Goal: Task Accomplishment & Management: Use online tool/utility

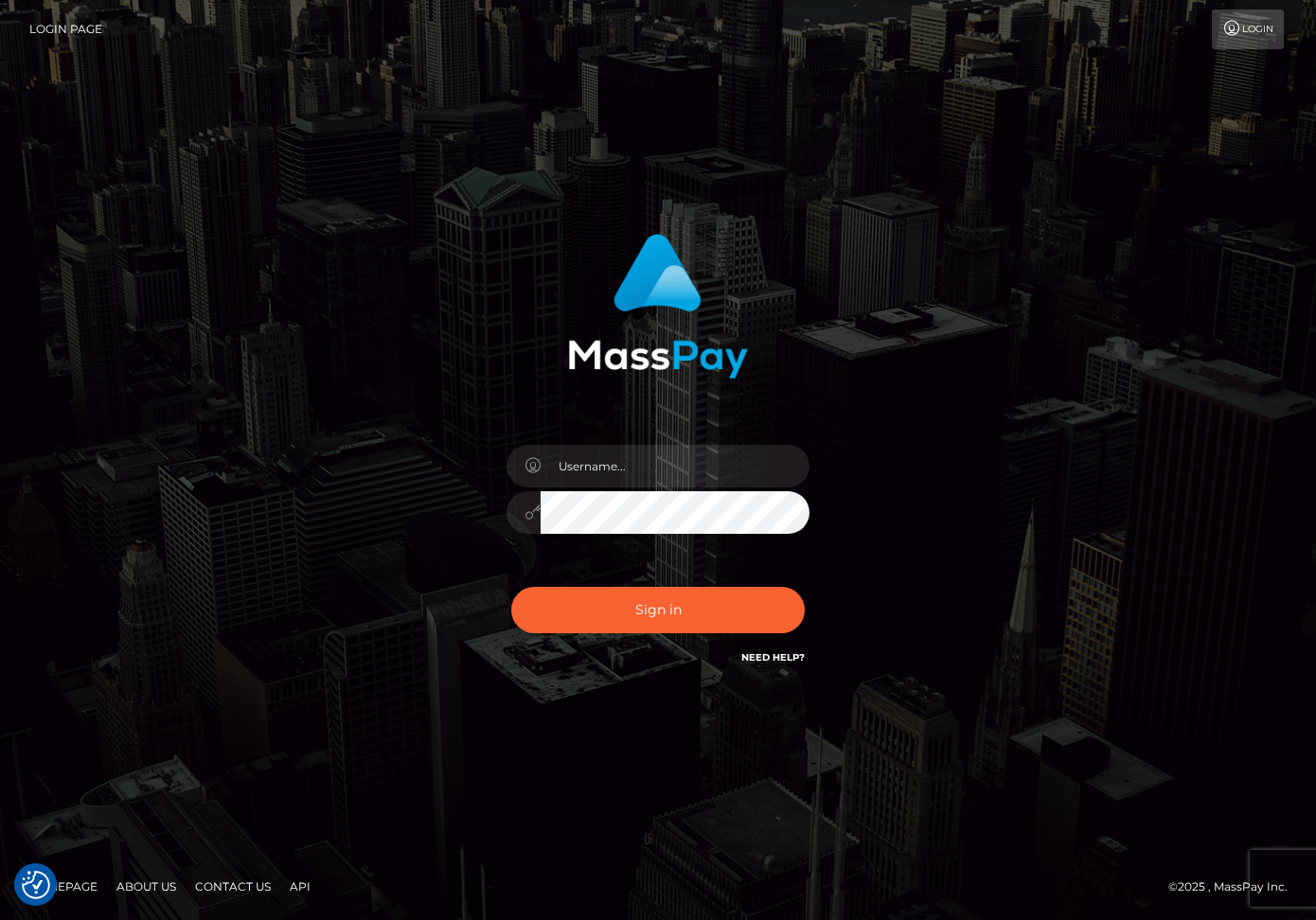
type input "dariag"
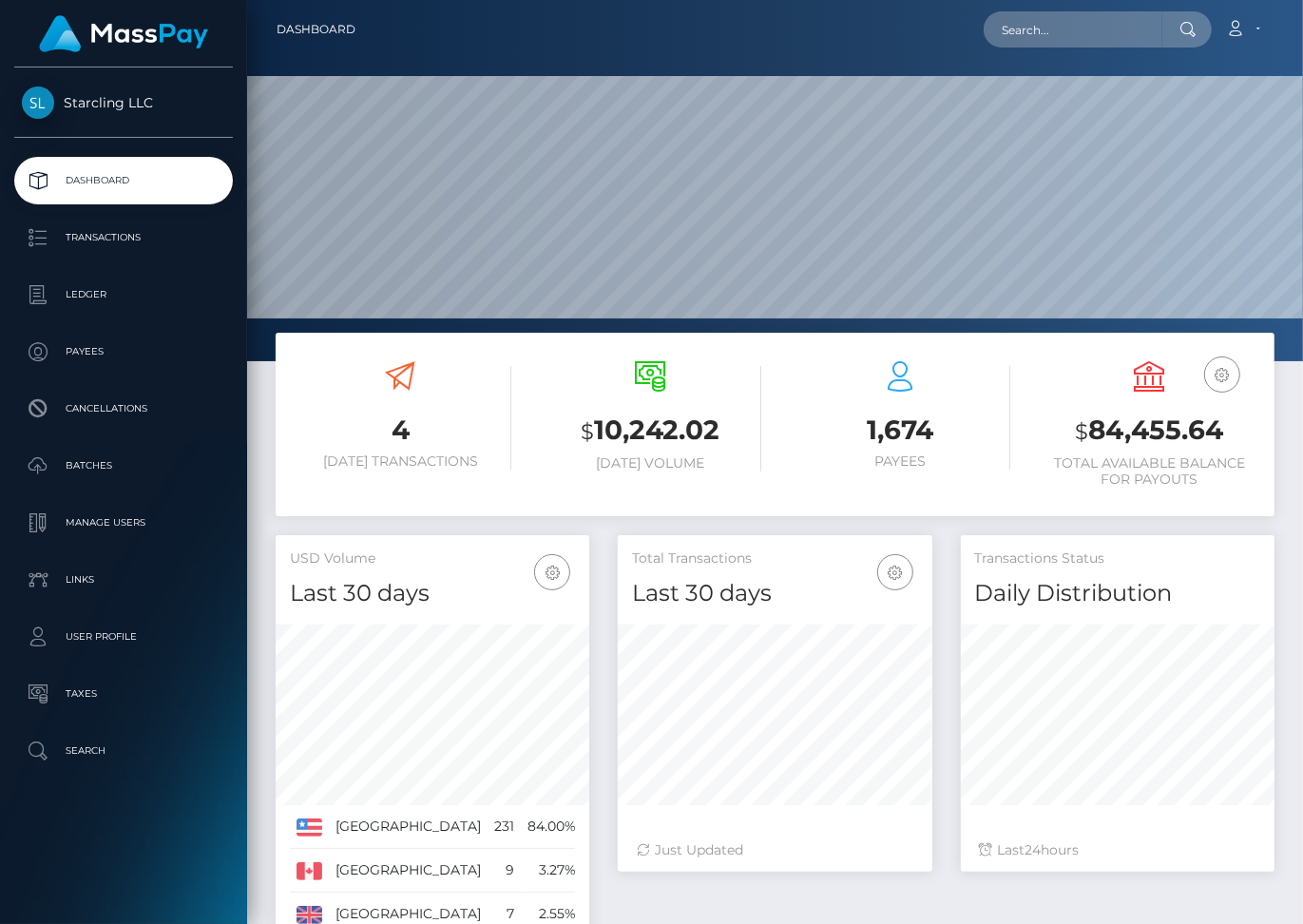
scroll to position [336, 314]
click at [1031, 31] on input "text" at bounding box center [1072, 29] width 178 height 36
paste input "2726991"
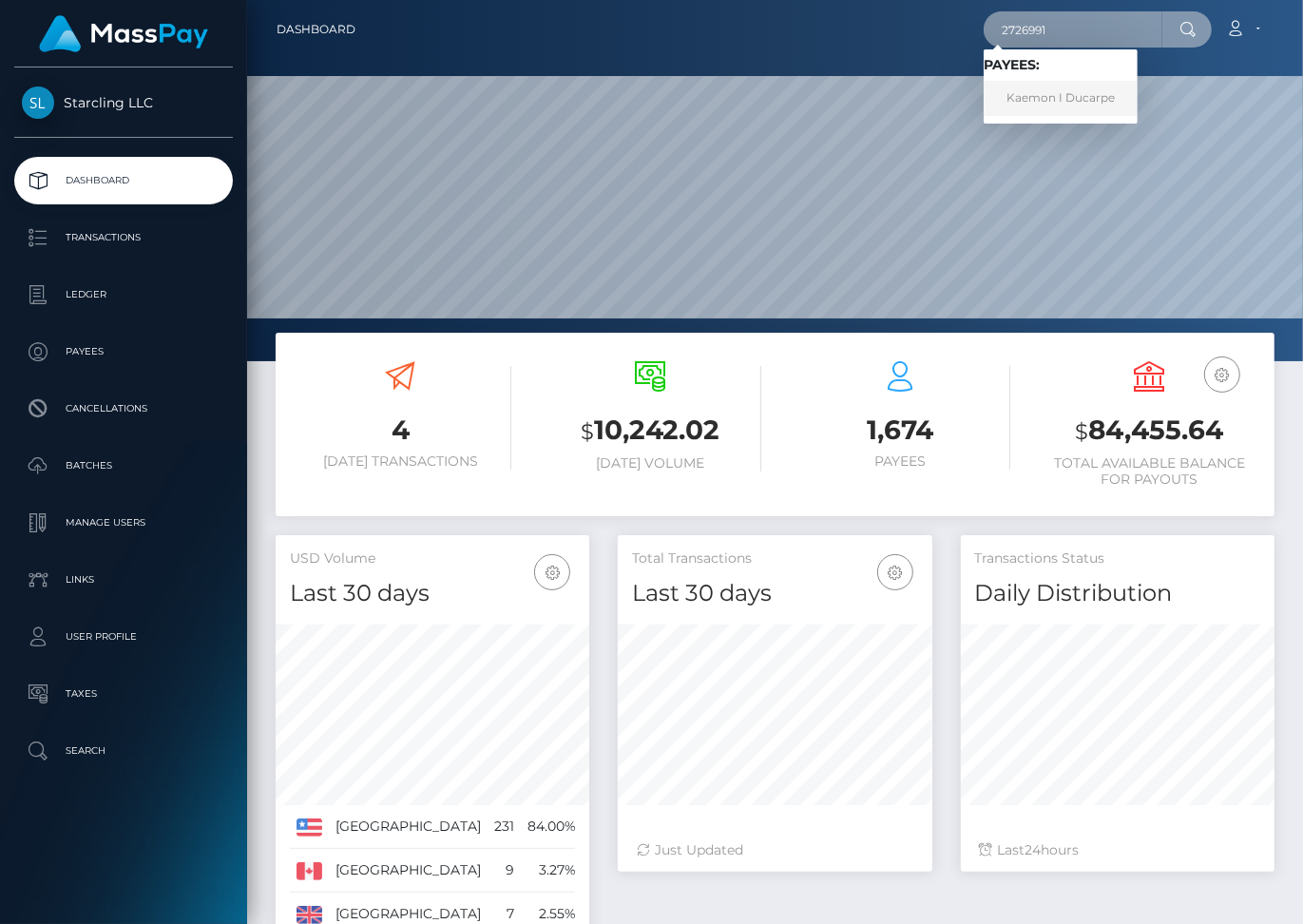
type input "2726991"
click at [1081, 94] on link "Kaemon I Ducarpe" at bounding box center [1060, 98] width 154 height 35
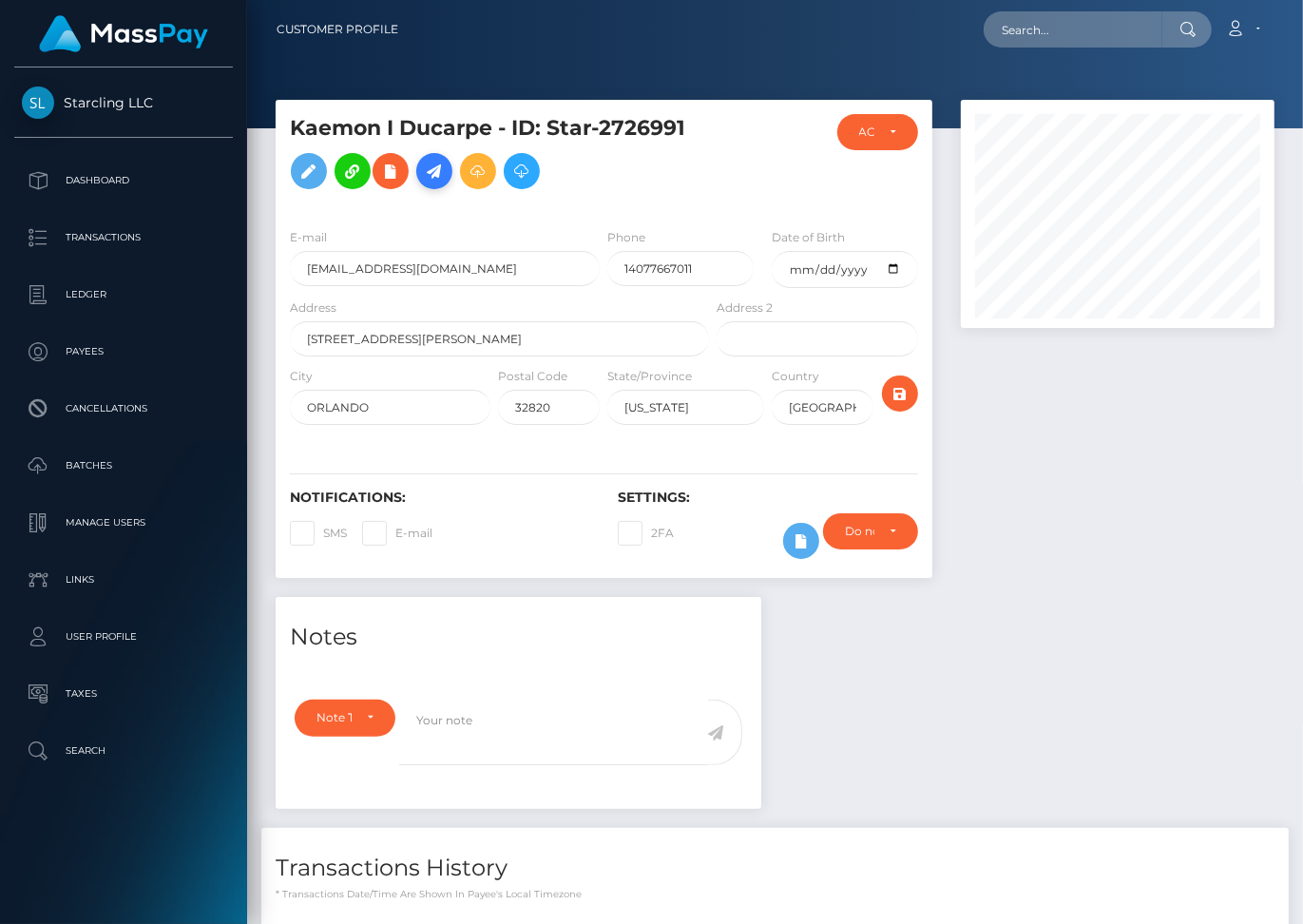
click at [439, 169] on icon at bounding box center [434, 172] width 22 height 23
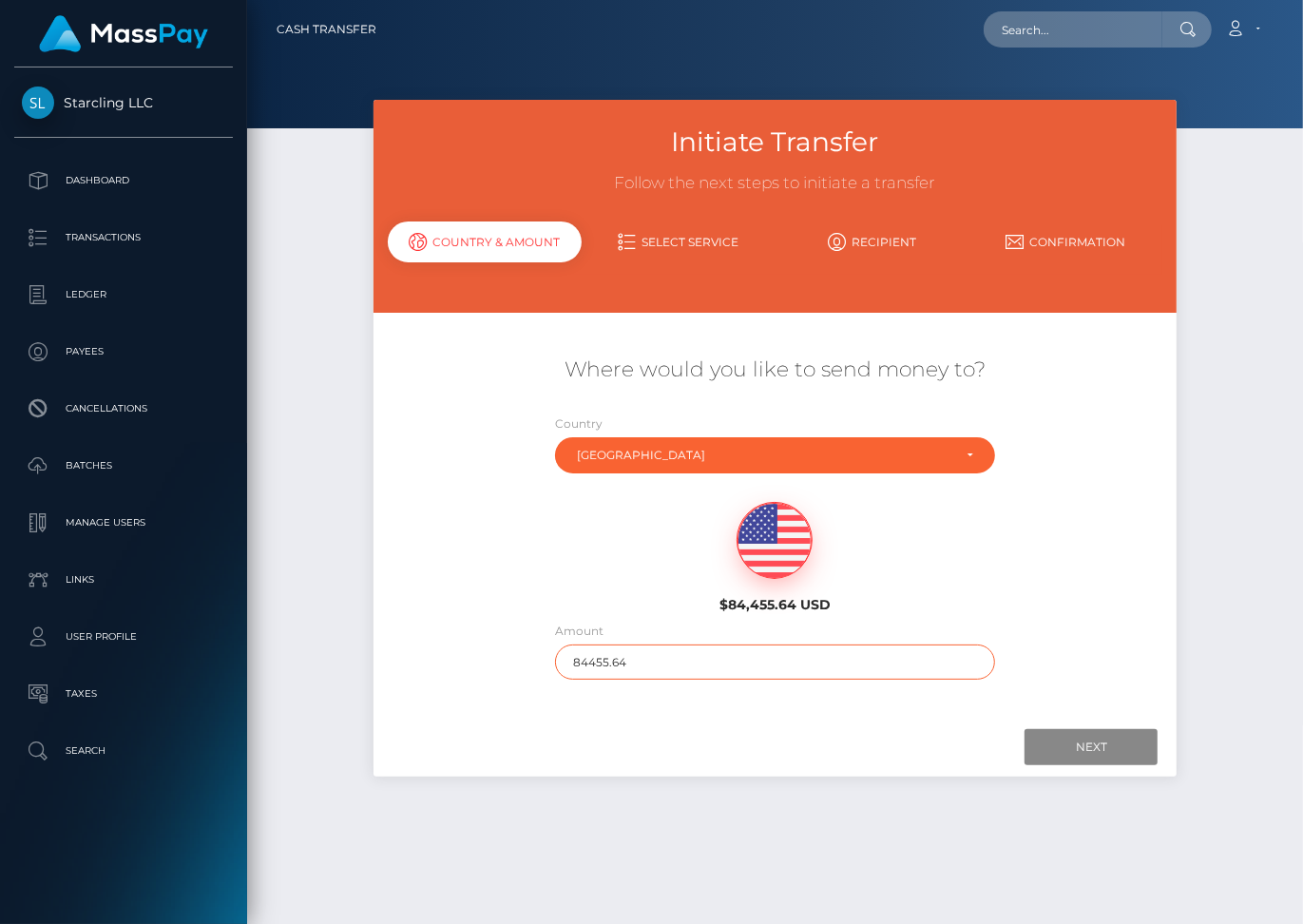
click at [641, 644] on input "84455.64" at bounding box center [776, 662] width 441 height 35
type input "200"
click at [1080, 729] on input "Next" at bounding box center [1091, 747] width 134 height 36
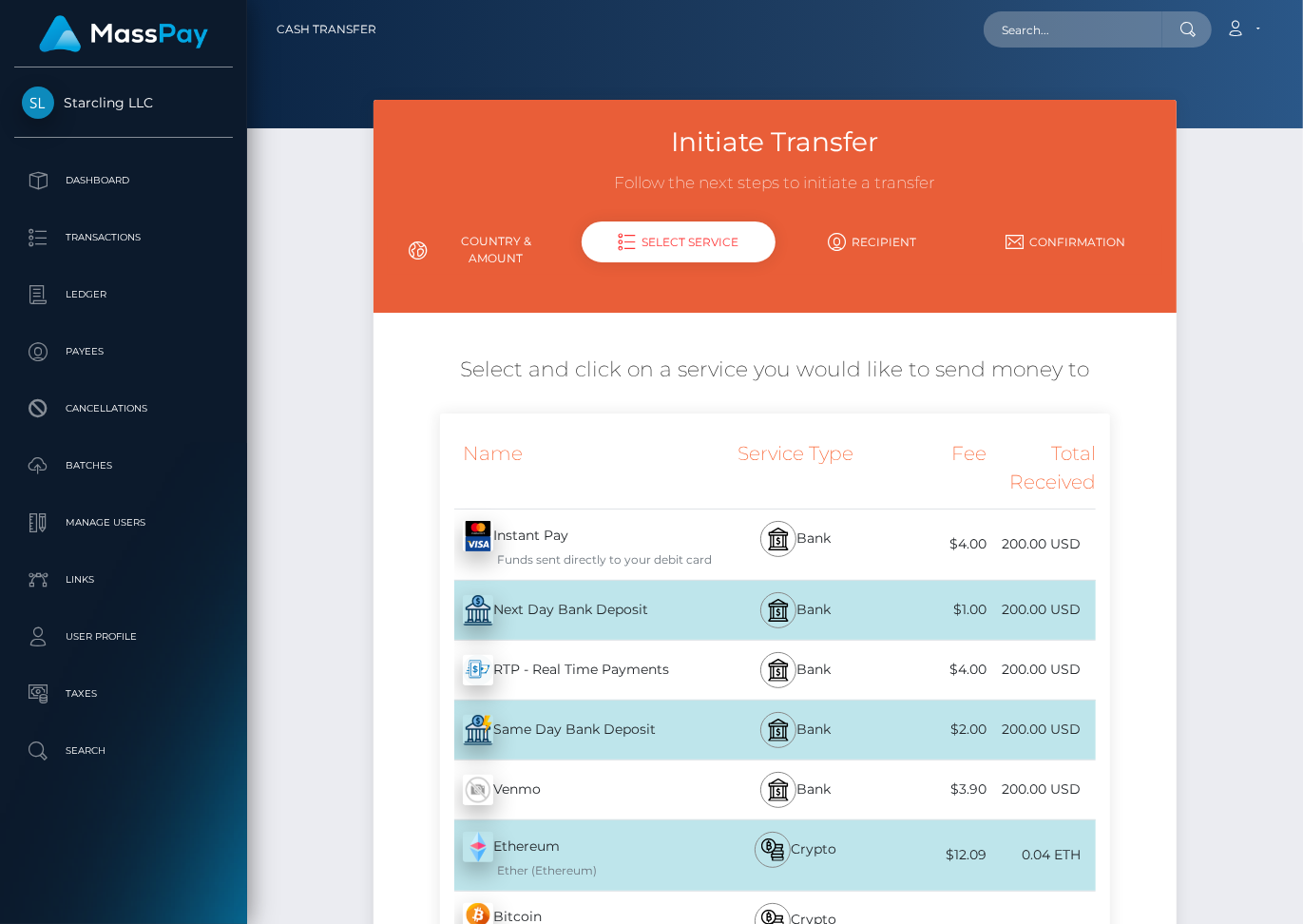
click at [687, 588] on div "Next Day Bank Deposit - USD" at bounding box center [577, 610] width 273 height 54
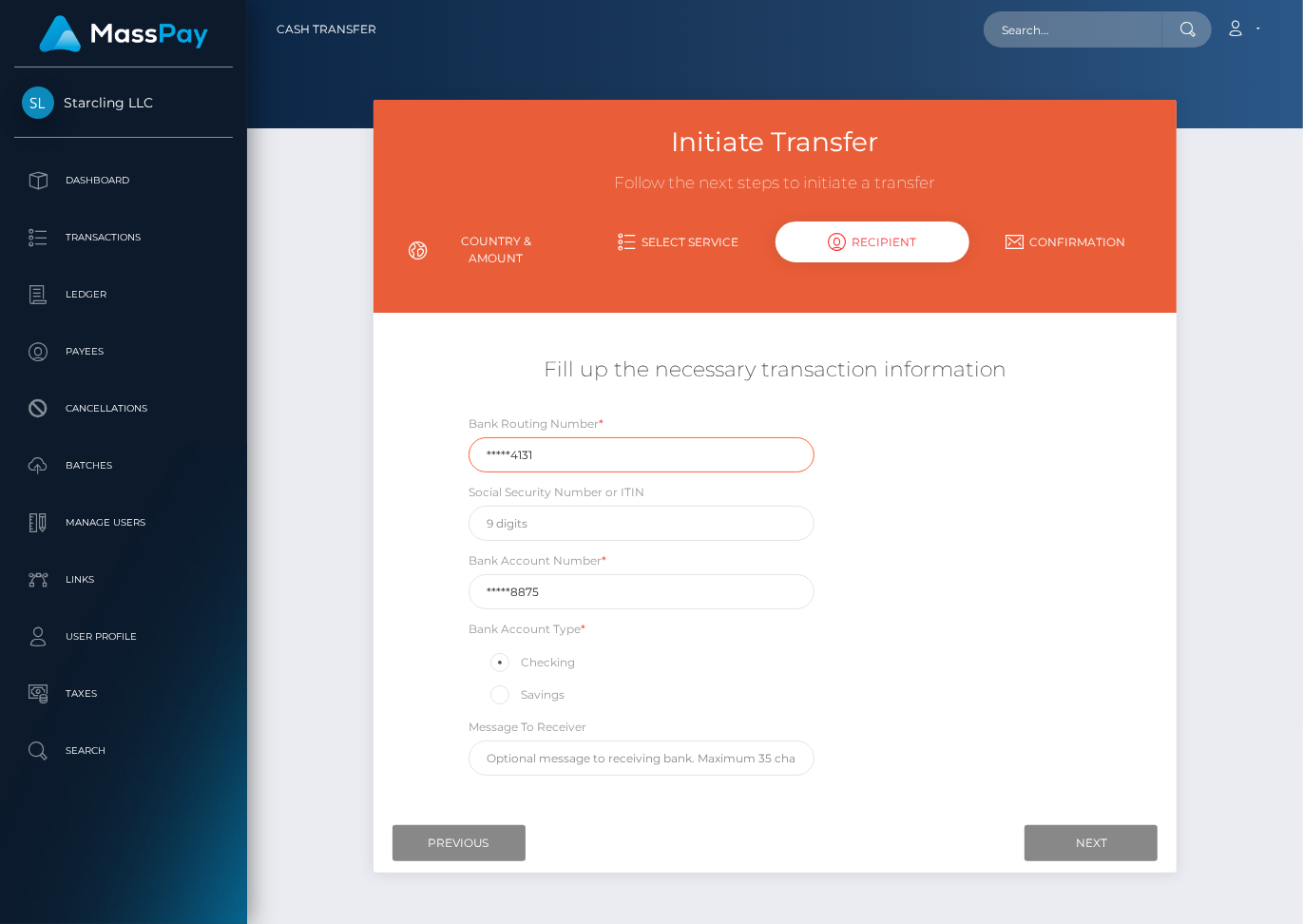
drag, startPoint x: 535, startPoint y: 440, endPoint x: 451, endPoint y: 437, distance: 84.1
click at [451, 437] on div "Bank Routing Number * *****4131 Social Security Number or ITIN Bank Account Num…" at bounding box center [776, 598] width 671 height 371
paste input "26708"
type input "267084131"
drag, startPoint x: 554, startPoint y: 580, endPoint x: 472, endPoint y: 578, distance: 82.0
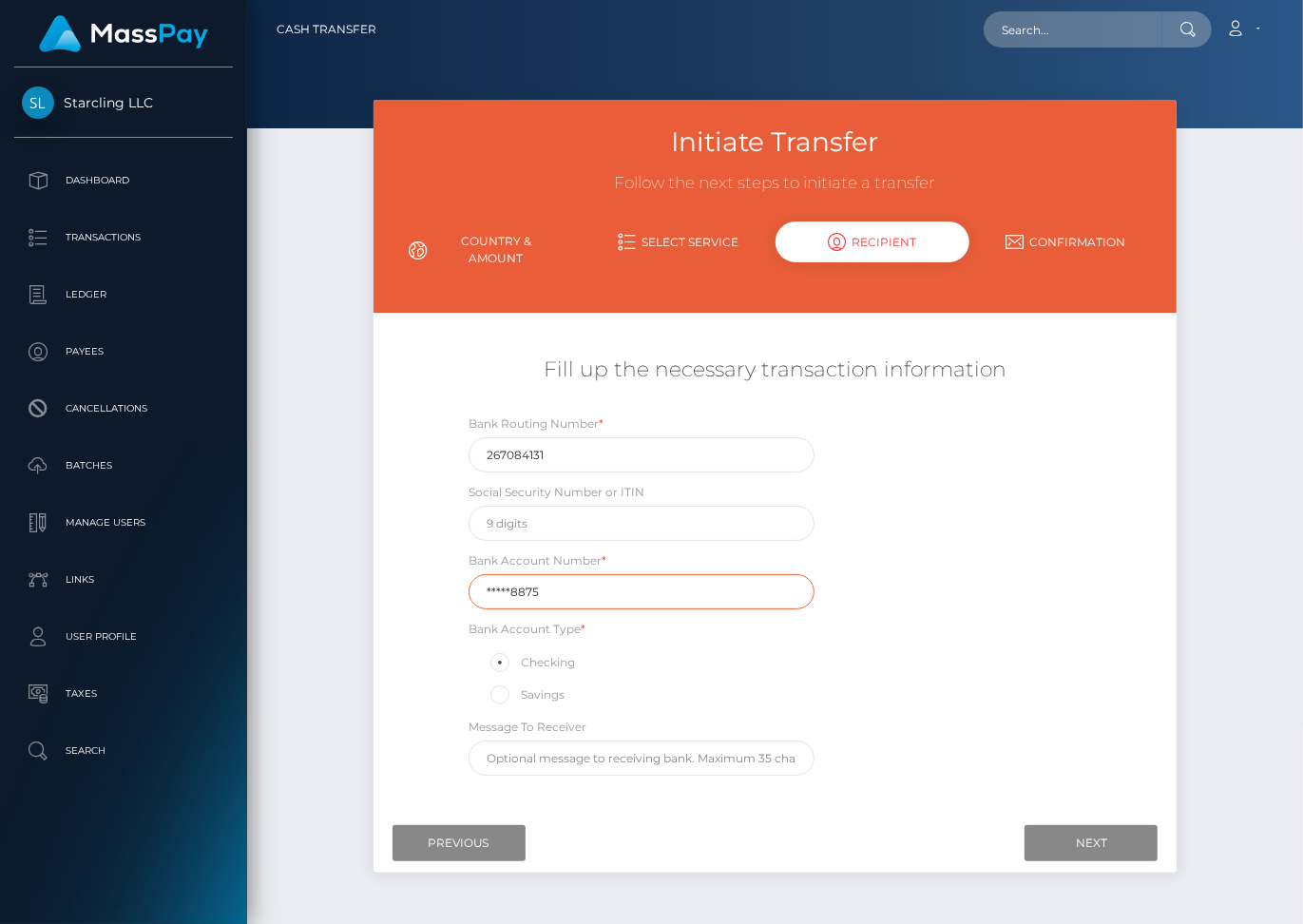
click at [472, 578] on input "*****8875" at bounding box center [641, 592] width 346 height 35
paste input "46748"
type input "467488875"
click at [575, 510] on input "text" at bounding box center [641, 523] width 346 height 35
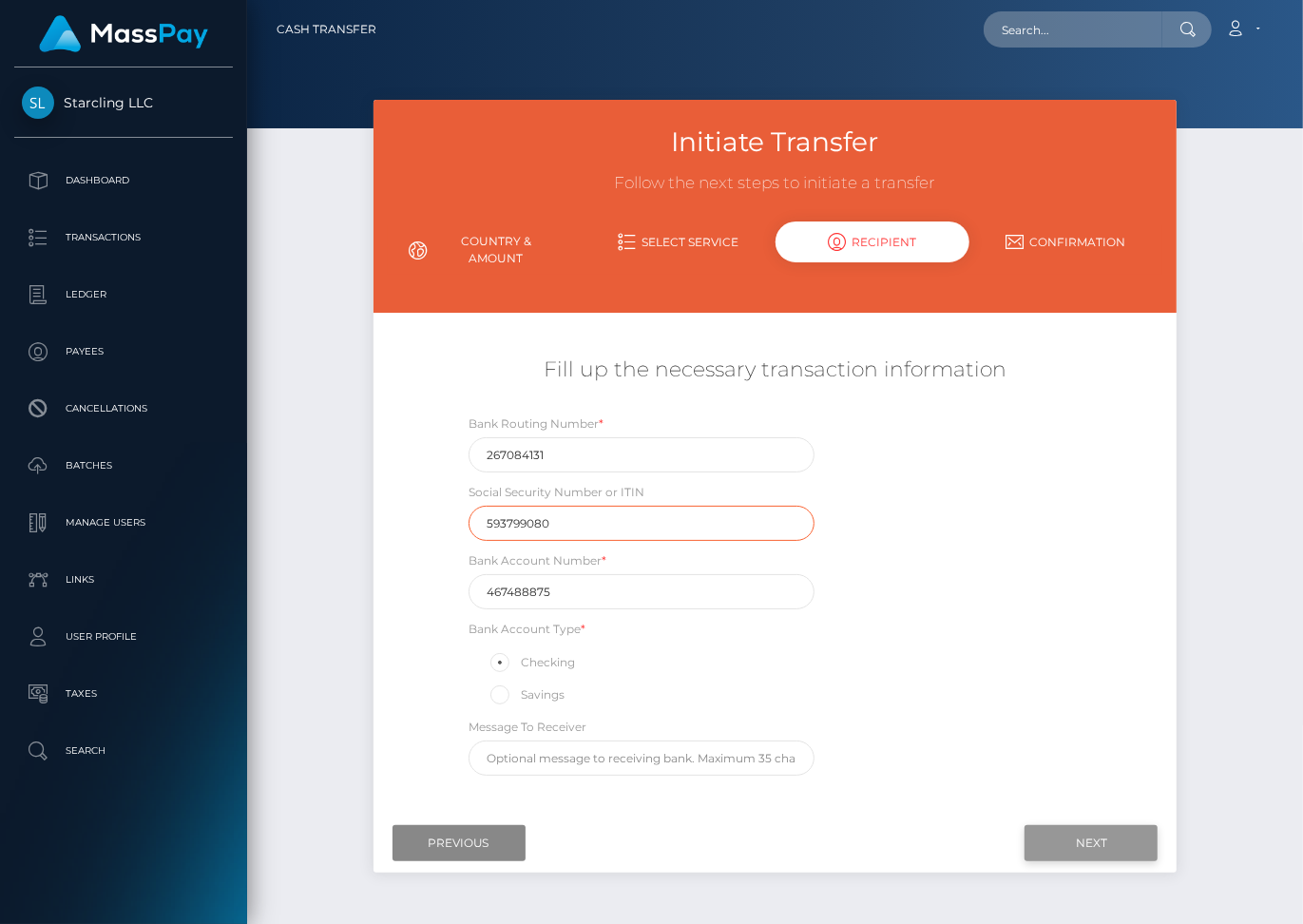
type input "593799080"
click at [1078, 826] on input "Next" at bounding box center [1091, 843] width 134 height 36
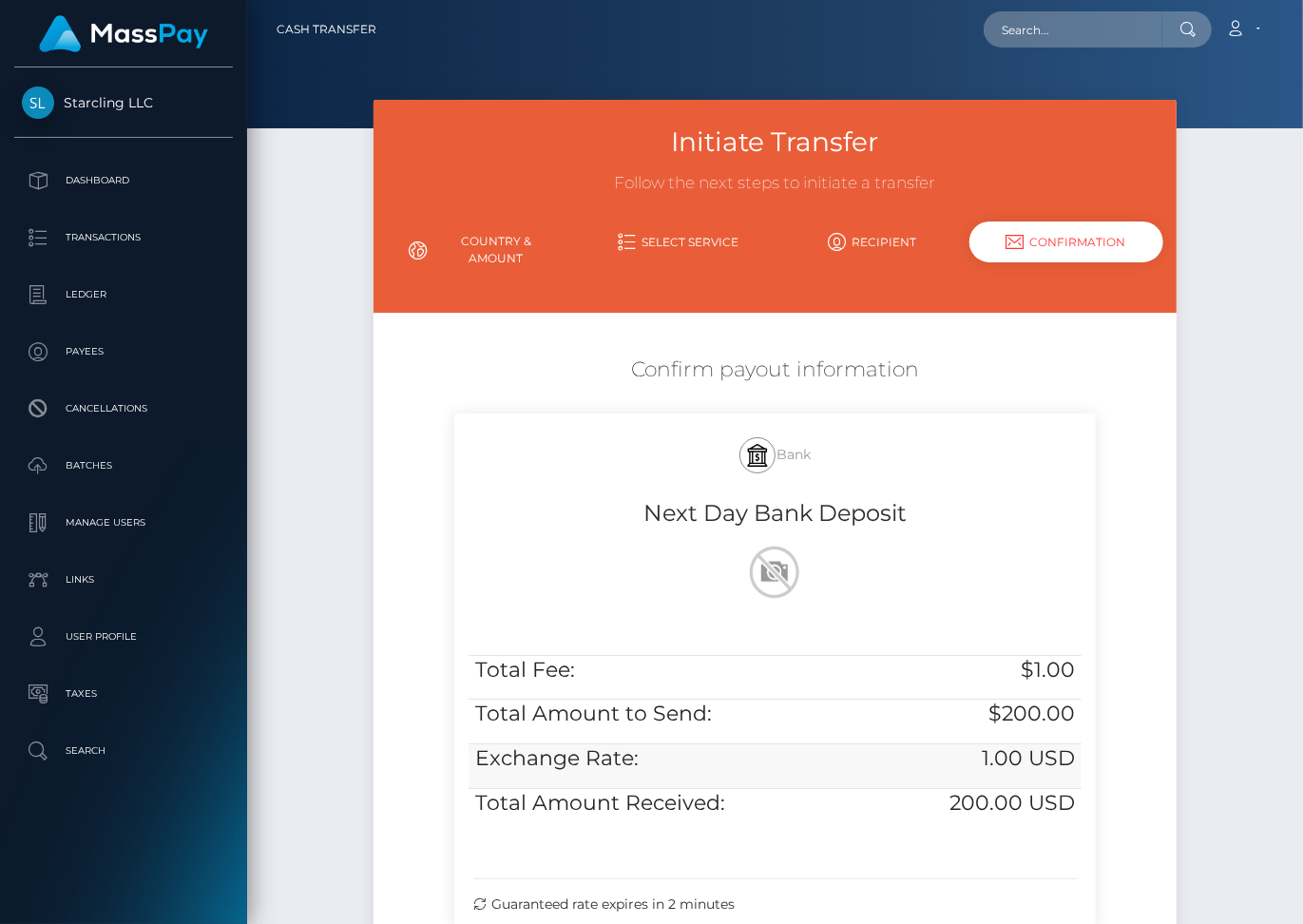
scroll to position [203, 0]
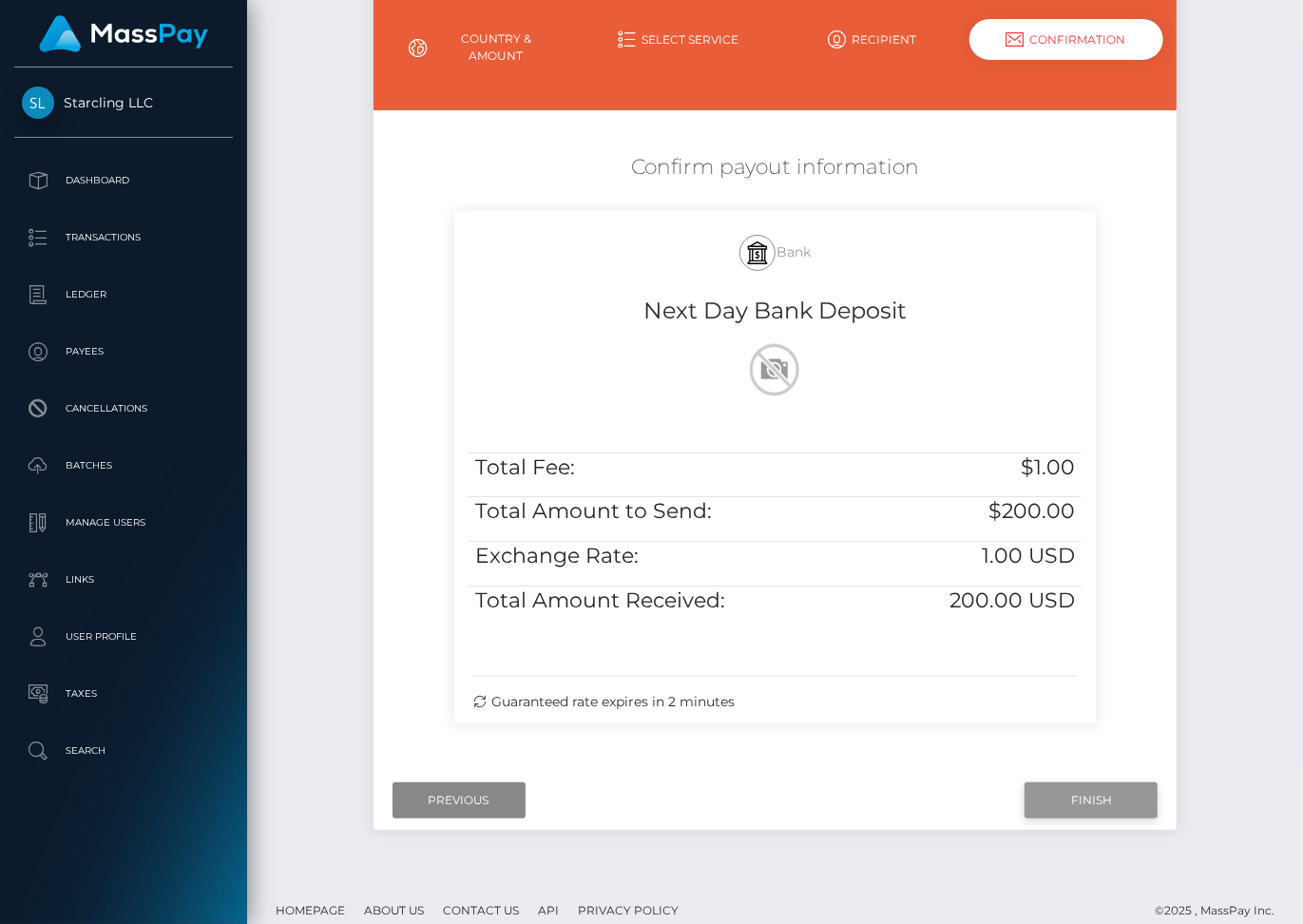
click at [1092, 783] on input "Finish" at bounding box center [1091, 800] width 134 height 36
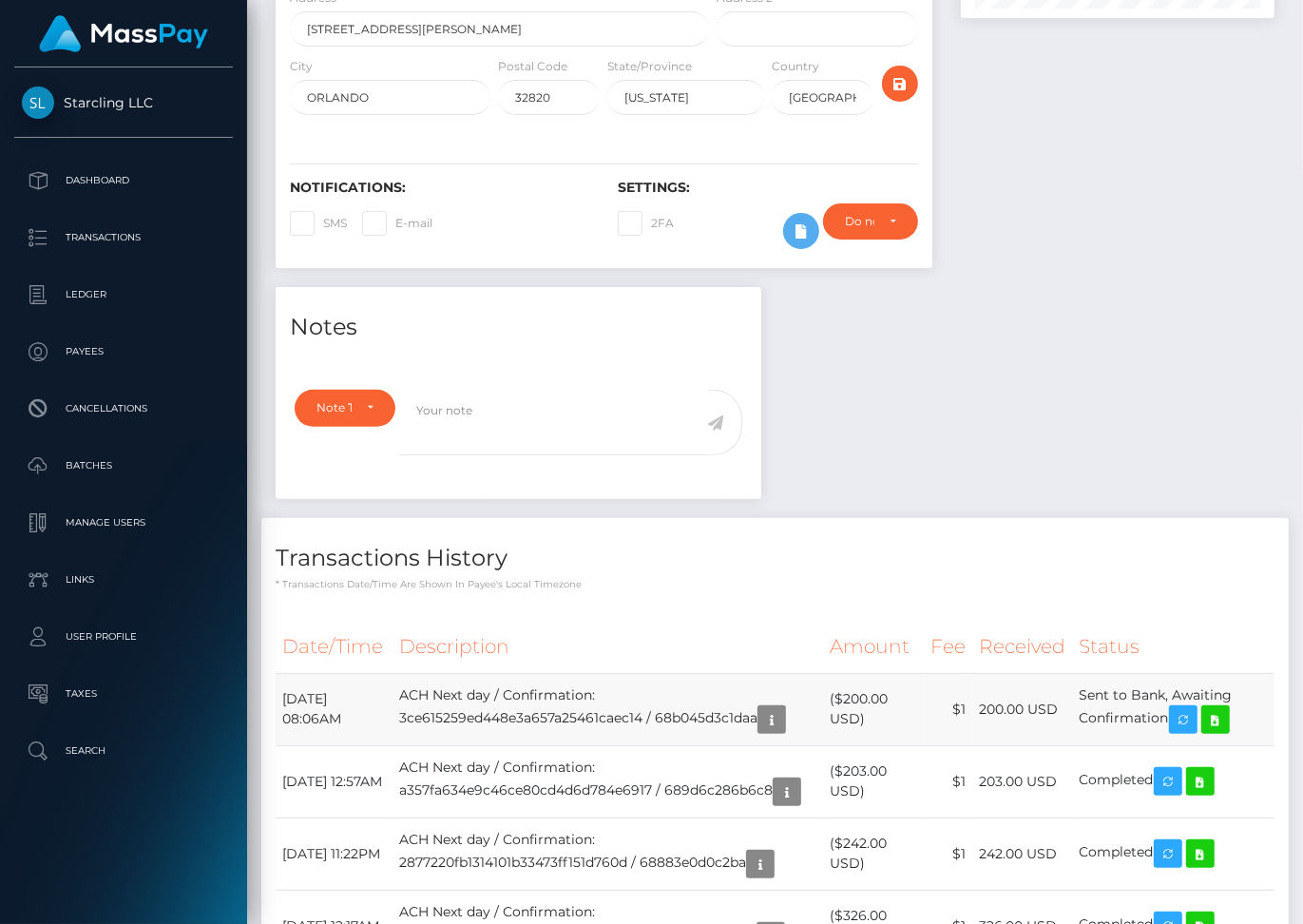
scroll to position [228, 314]
drag, startPoint x: 284, startPoint y: 692, endPoint x: 1182, endPoint y: 715, distance: 898.3
click at [1182, 715] on tr "August 28, 2025 08:06AM ACH Next day / Confirmation: 3ce615259ed448e3a657a25461…" at bounding box center [775, 710] width 999 height 72
copy tr "August 28, 2025 08:06AM ACH Next day / Confirmation: 3ce615259ed448e3a657a25461…"
click at [1227, 723] on icon at bounding box center [1215, 720] width 22 height 23
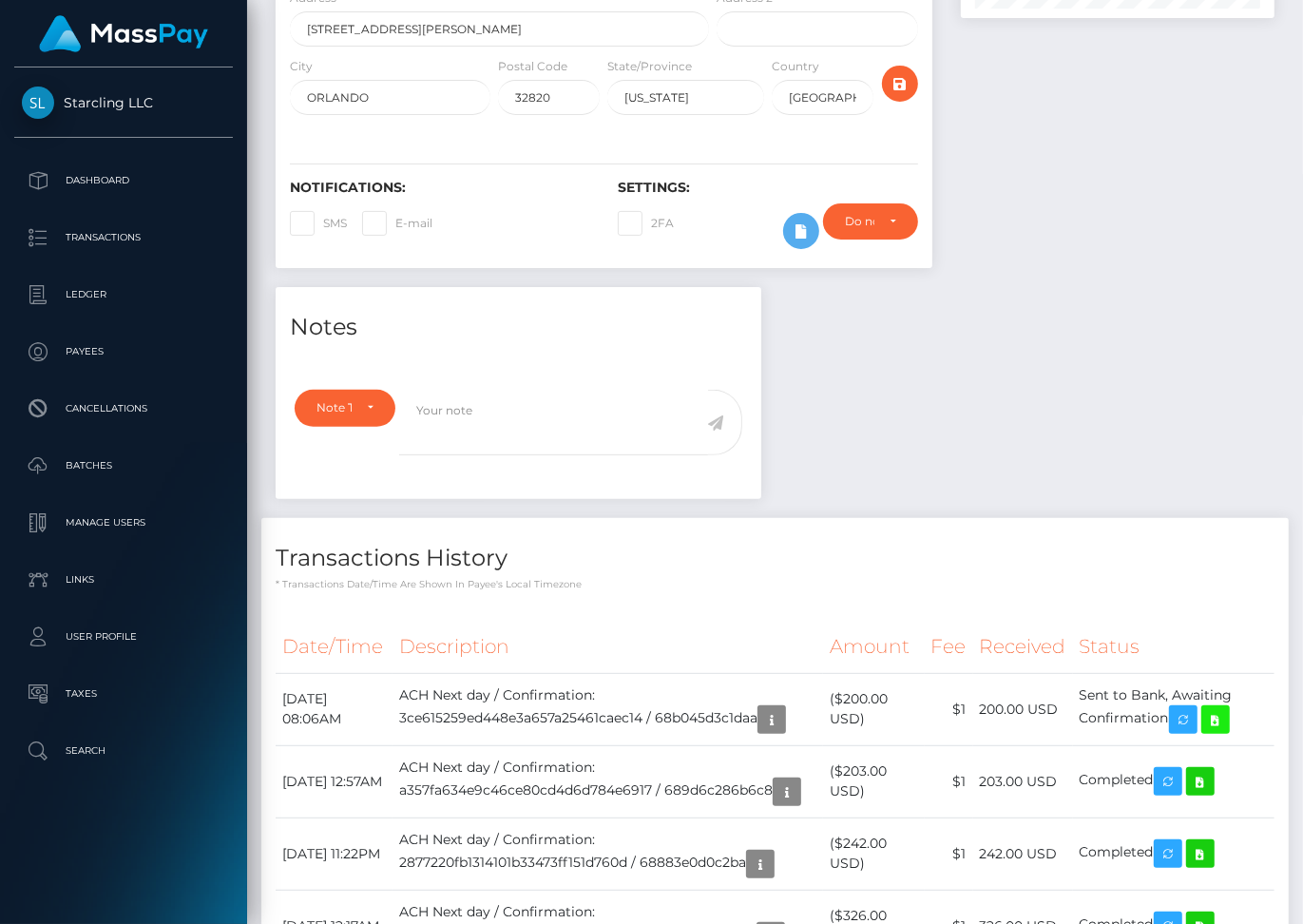
scroll to position [0, 0]
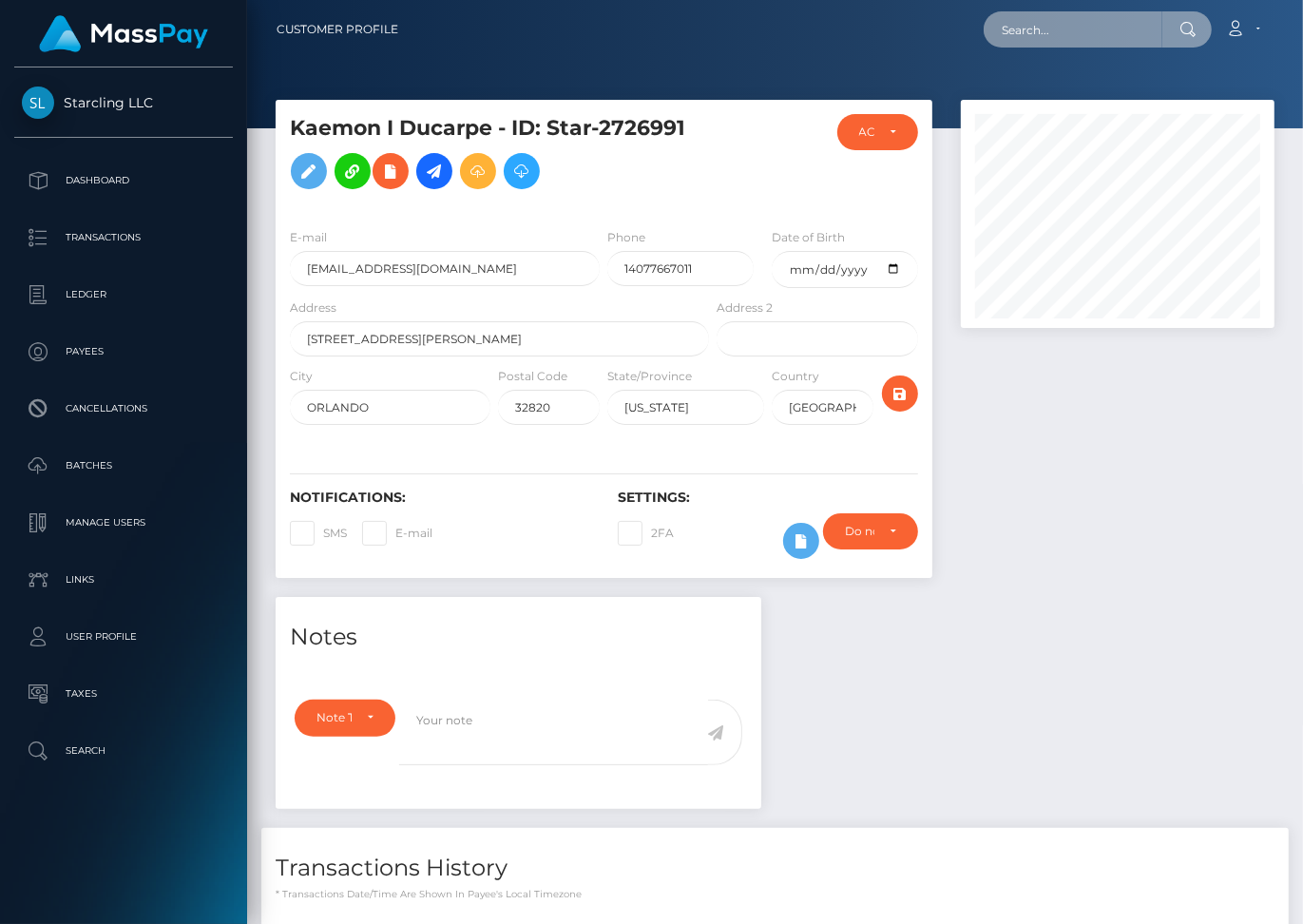
click at [1046, 28] on input "text" at bounding box center [1072, 29] width 178 height 36
paste input "80698"
type input "80698"
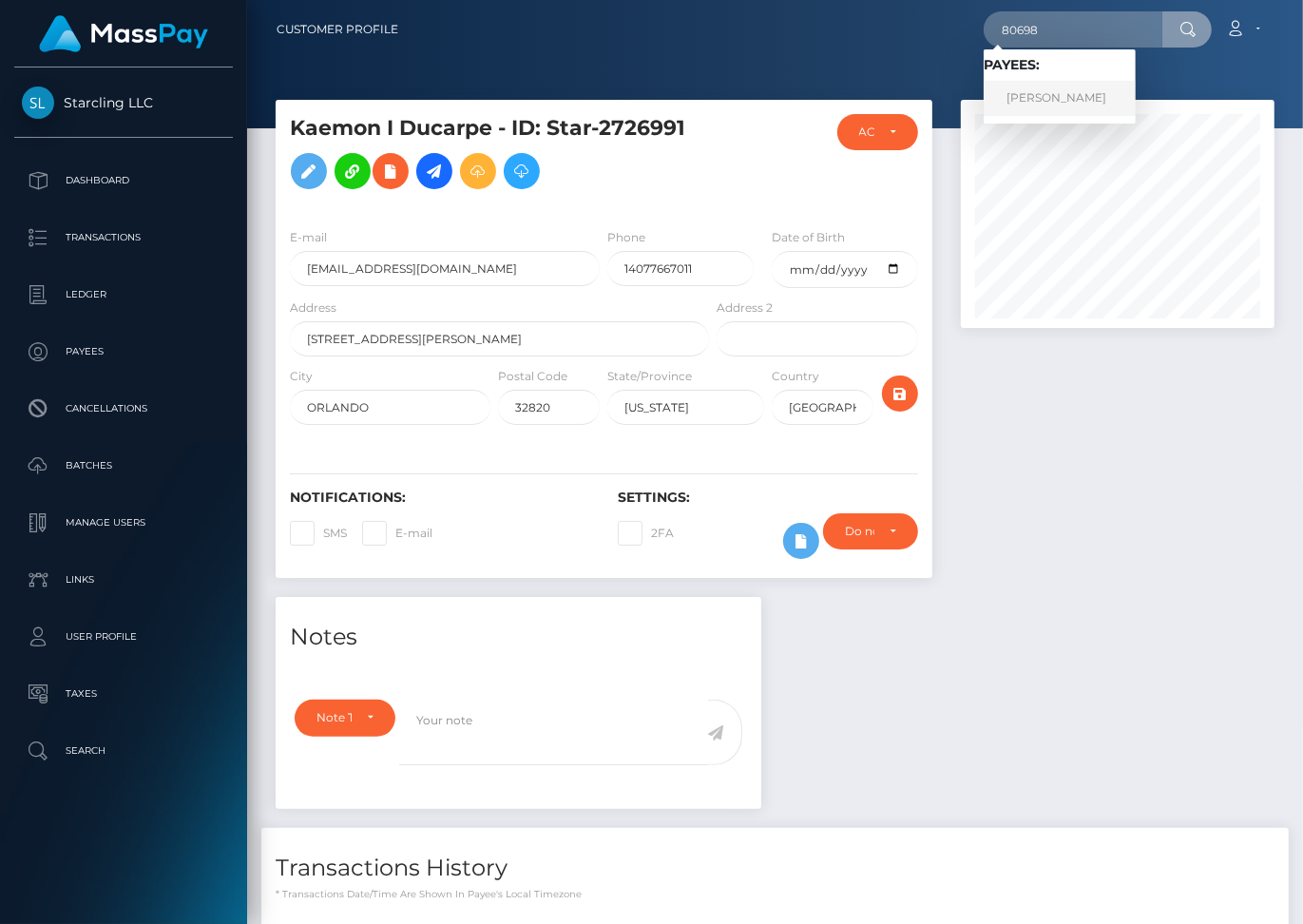
click at [1058, 98] on link "Brenden Dilley" at bounding box center [1059, 98] width 152 height 35
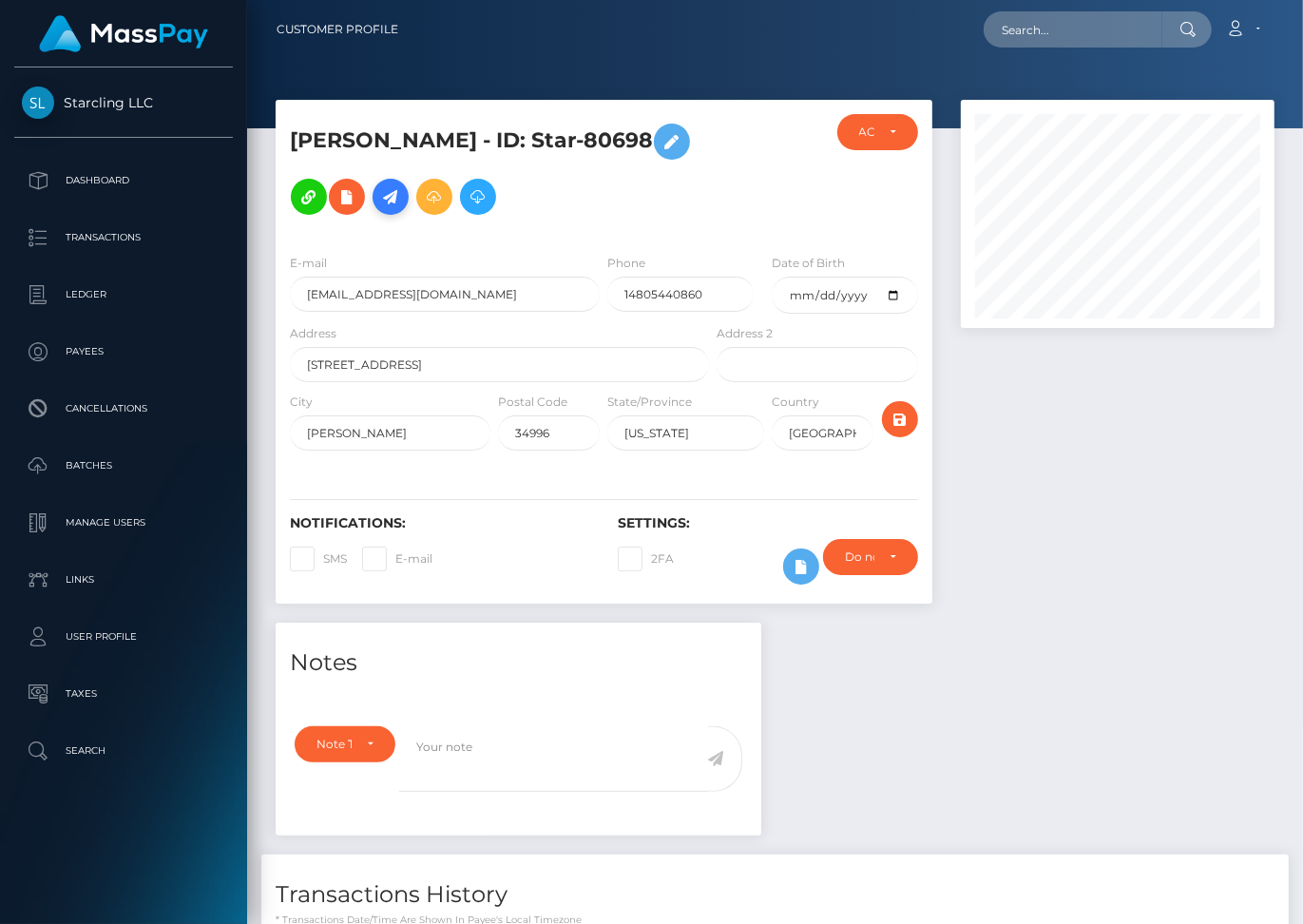
click at [391, 193] on icon at bounding box center [390, 197] width 22 height 23
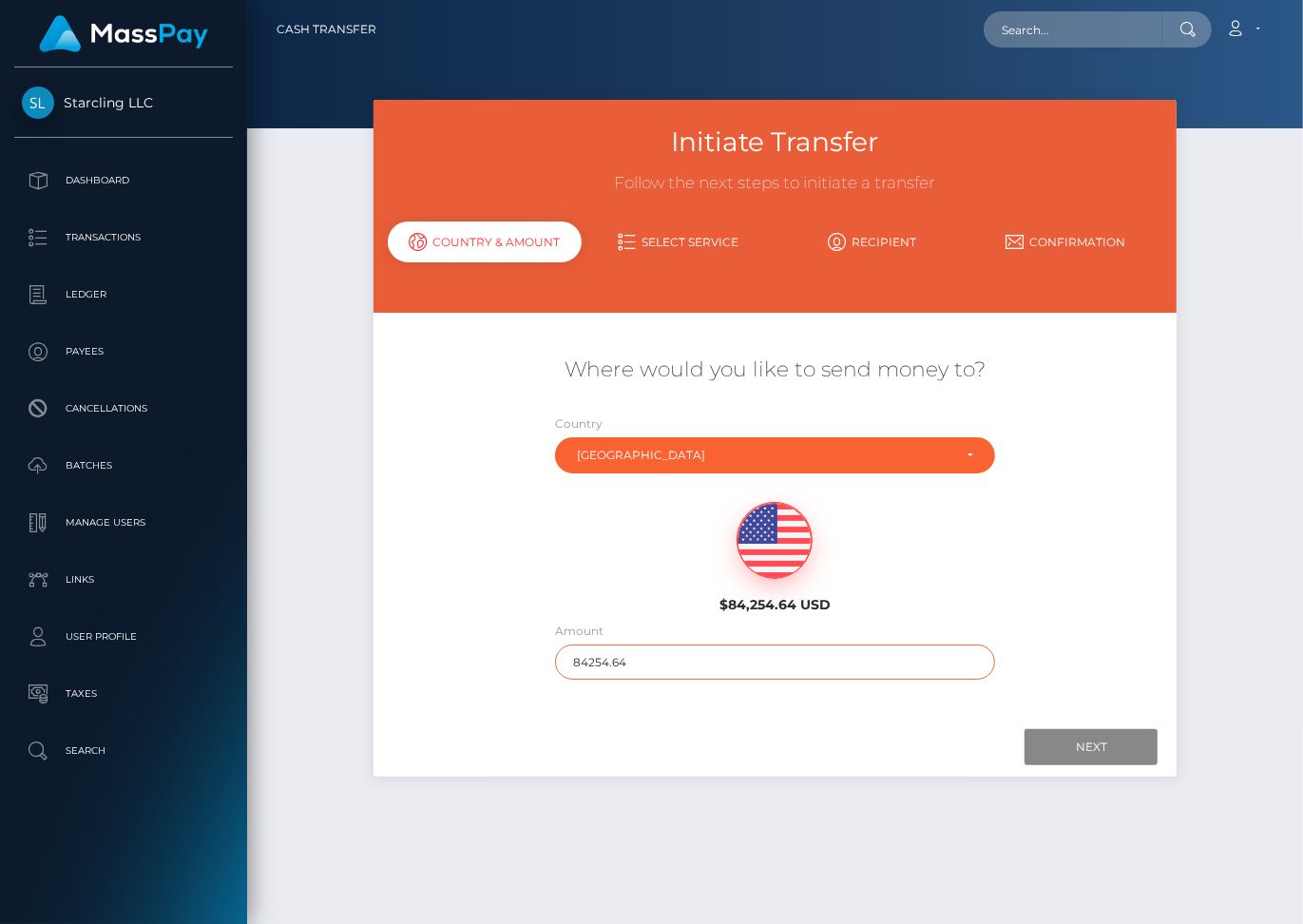
click at [723, 650] on input "84254.64" at bounding box center [776, 662] width 441 height 35
type input "2048"
click at [1064, 729] on input "Next" at bounding box center [1091, 747] width 134 height 36
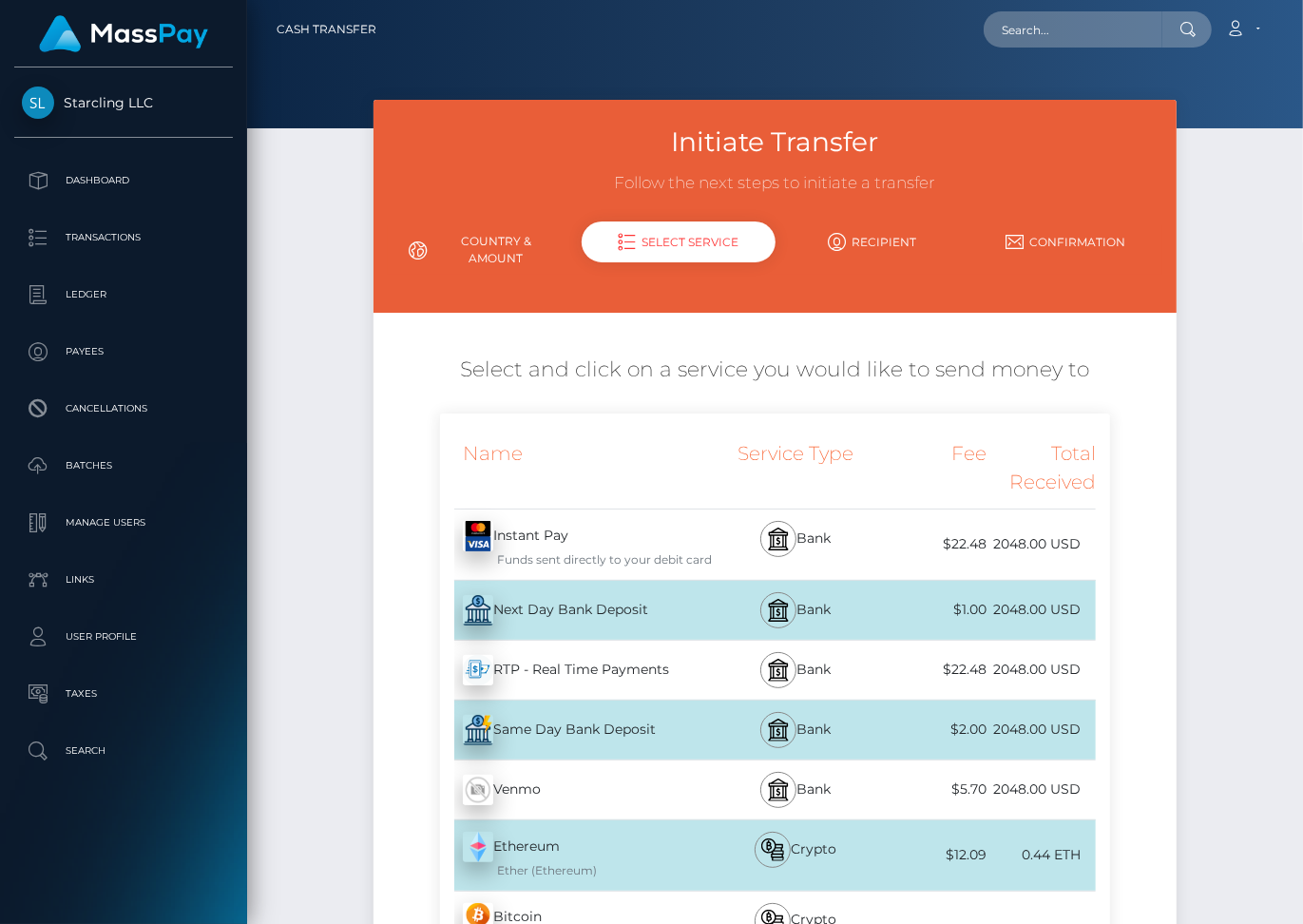
click at [652, 597] on div "Next Day Bank Deposit - USD" at bounding box center [577, 610] width 273 height 54
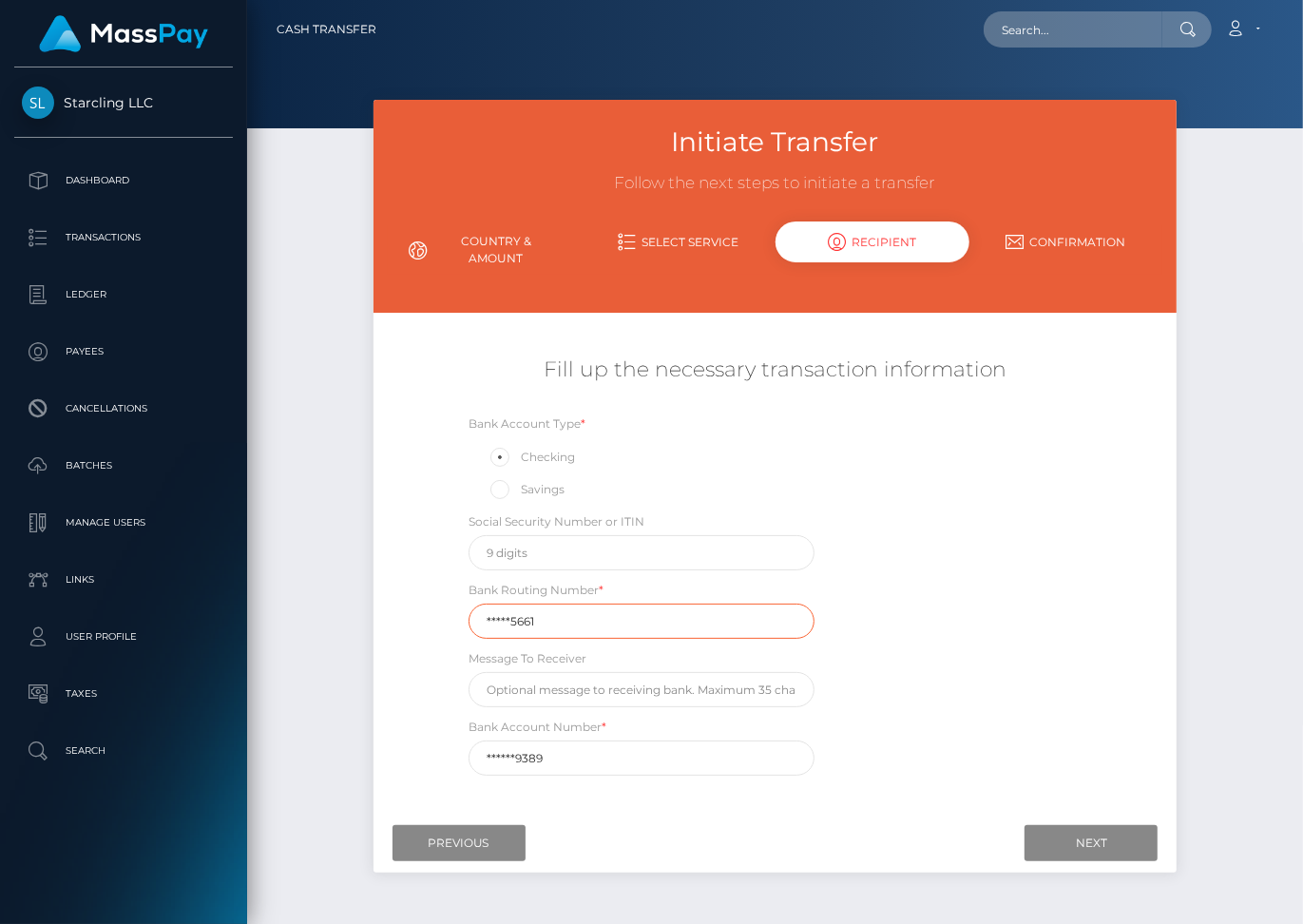
drag, startPoint x: 543, startPoint y: 598, endPoint x: 460, endPoint y: 595, distance: 83.1
click at [460, 596] on div "Bank Routing Number * *****5661" at bounding box center [641, 609] width 374 height 58
paste input "07102"
type input "071025661"
drag, startPoint x: 548, startPoint y: 740, endPoint x: 483, endPoint y: 739, distance: 65.0
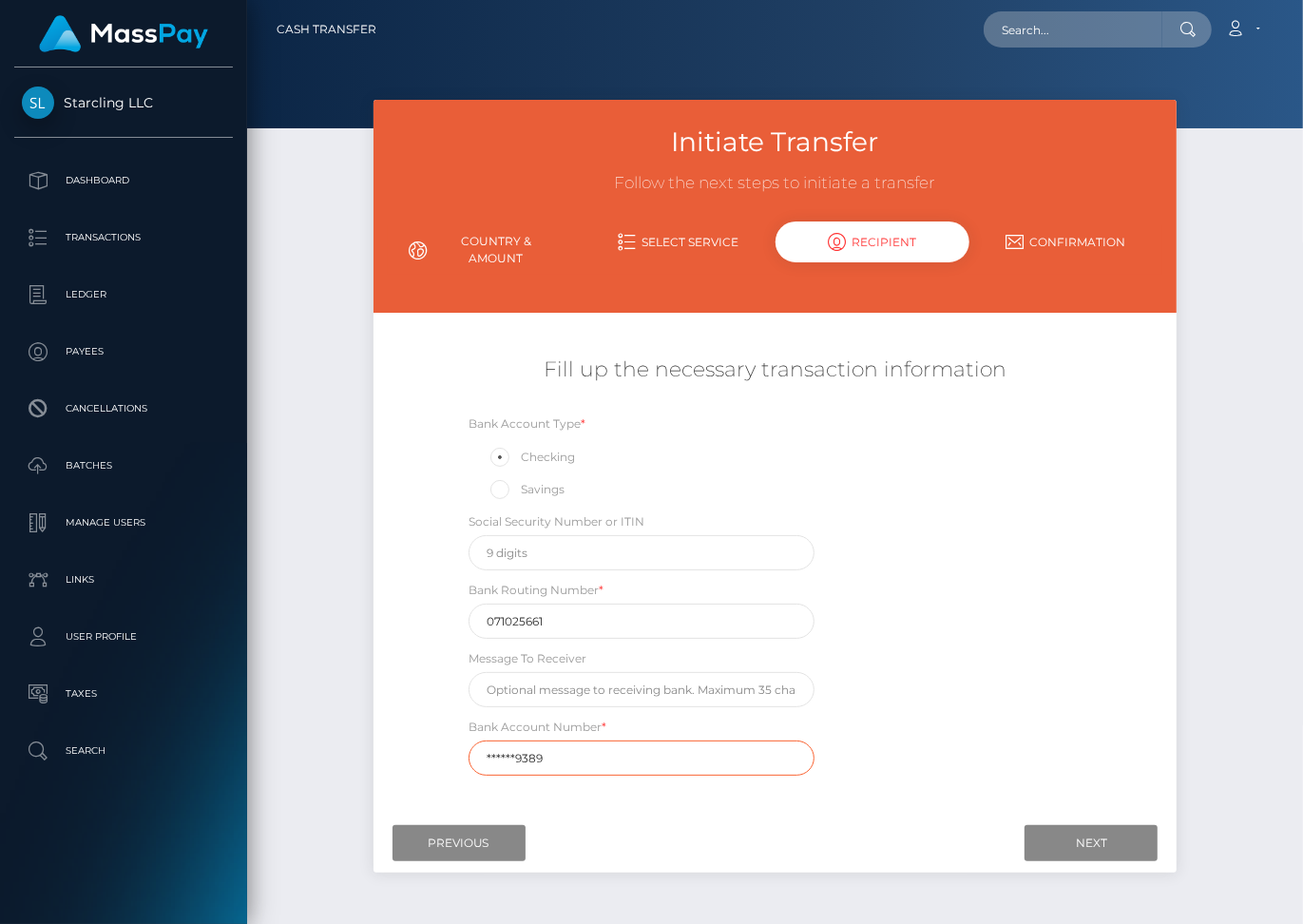
click at [483, 741] on input "******9389" at bounding box center [641, 758] width 346 height 35
paste input "482397"
type input "4823979389"
click at [520, 535] on input "text" at bounding box center [641, 553] width 346 height 35
type input "463762305"
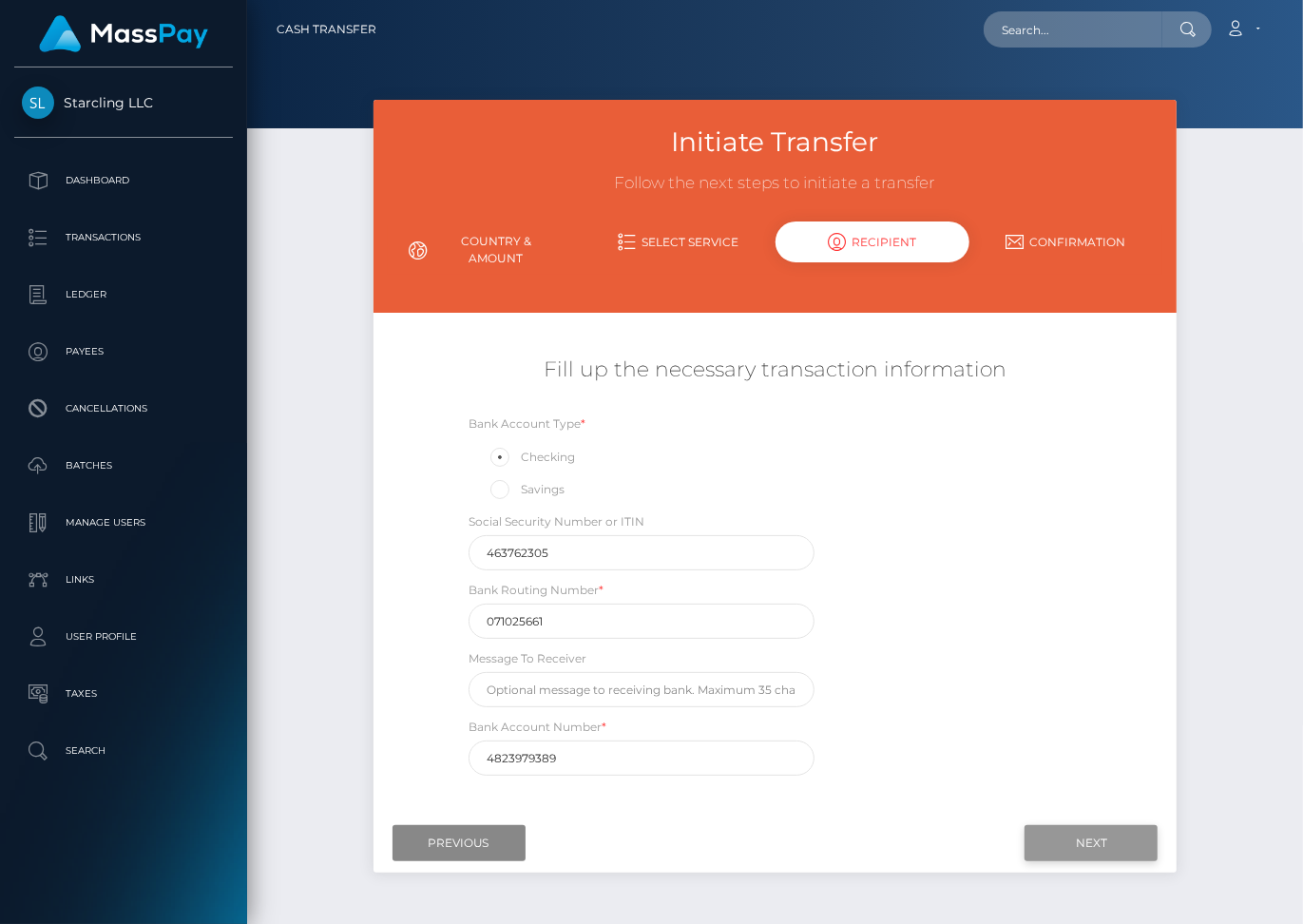
click at [1089, 826] on input "Next" at bounding box center [1091, 843] width 134 height 36
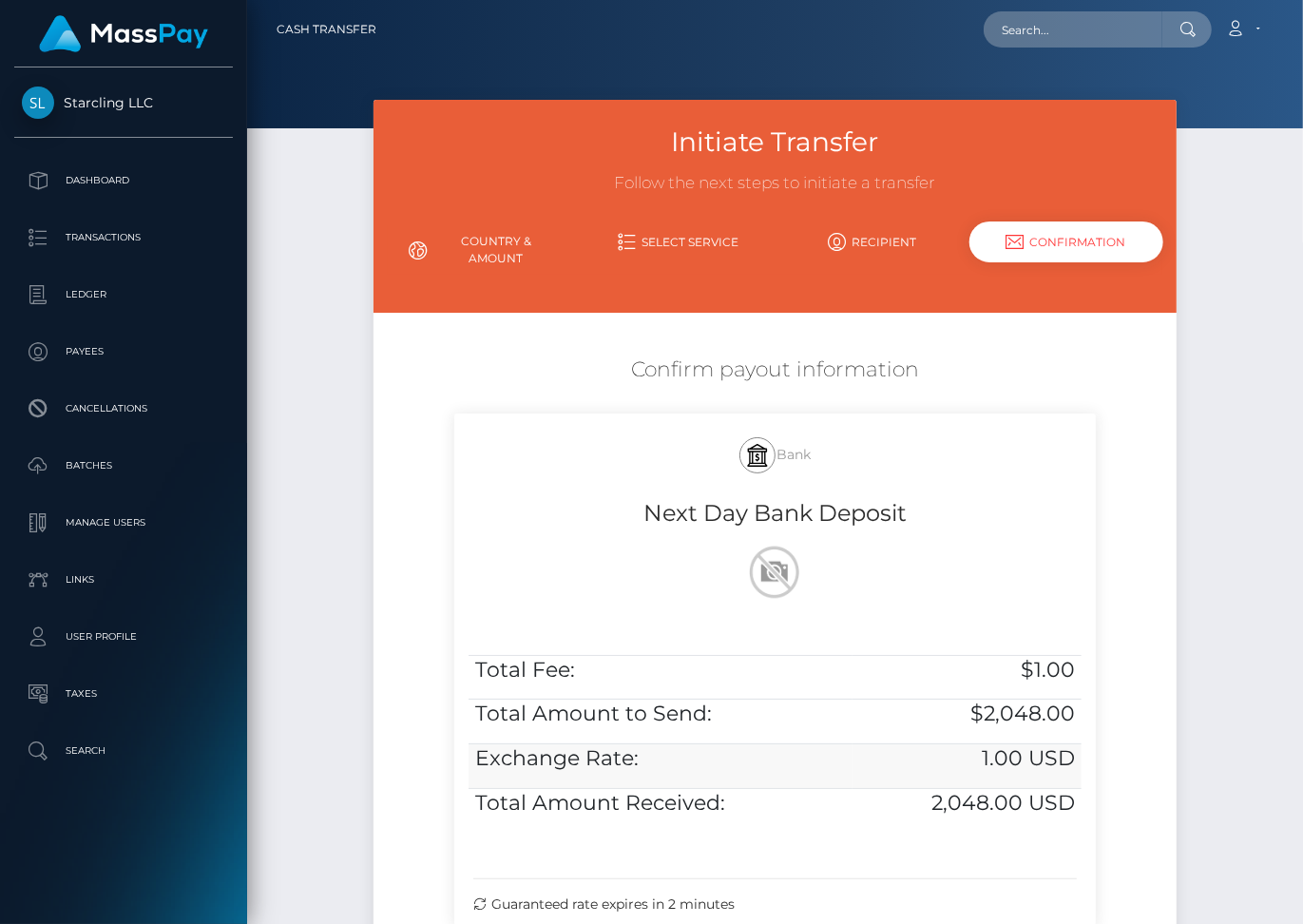
scroll to position [203, 0]
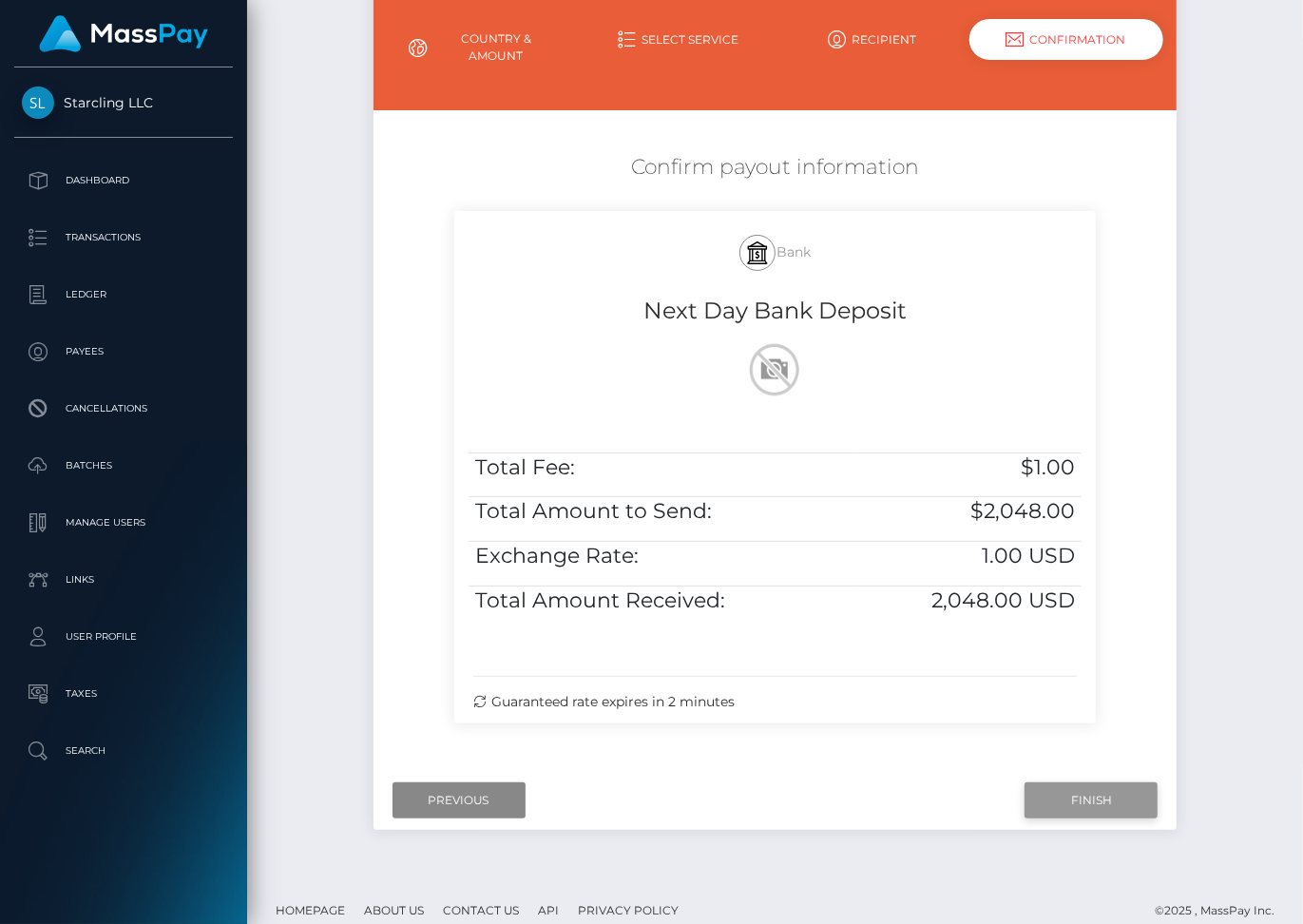
click at [1069, 784] on input "Finish" at bounding box center [1091, 800] width 134 height 36
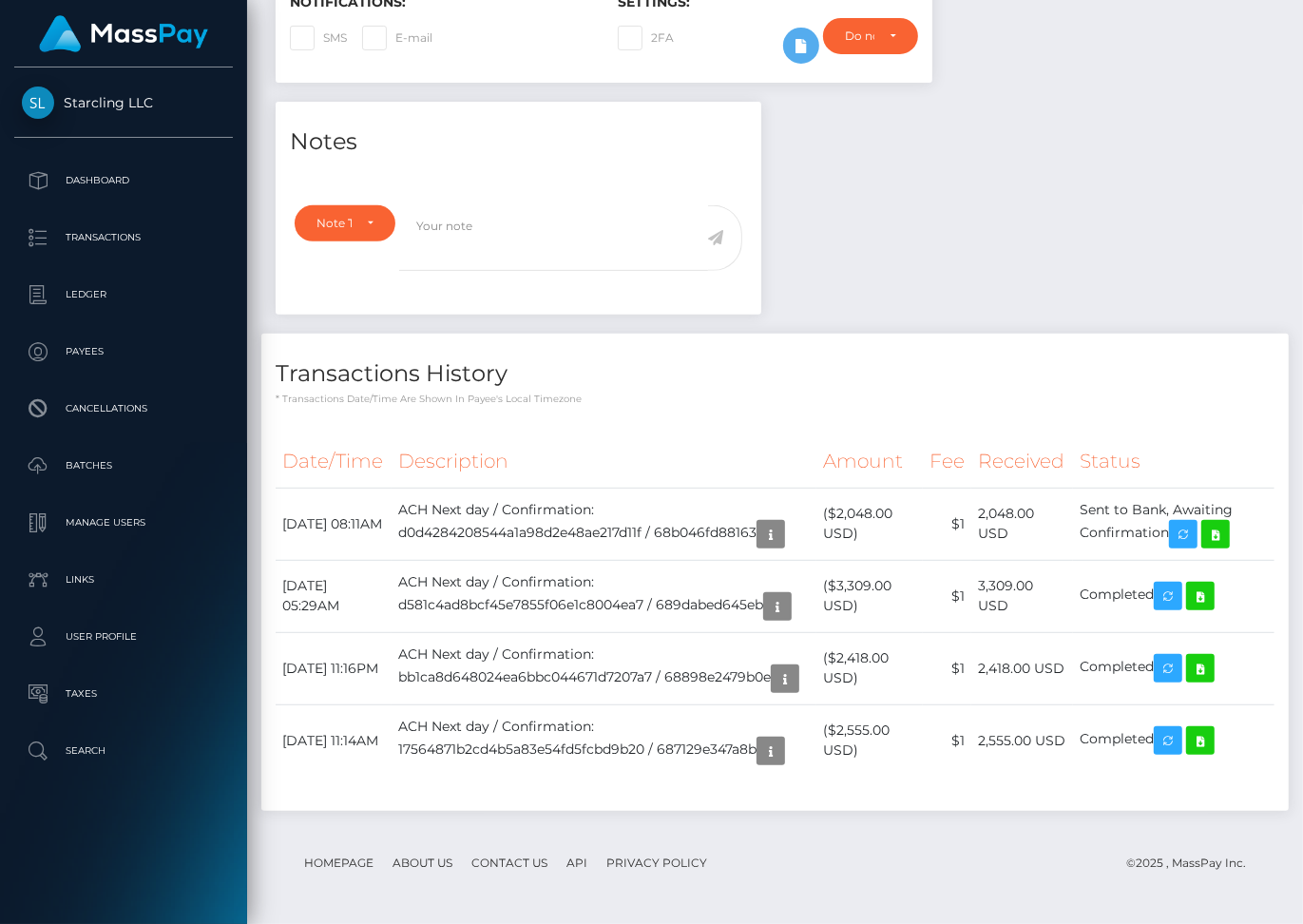
scroll to position [228, 314]
click at [1227, 524] on icon at bounding box center [1215, 534] width 22 height 23
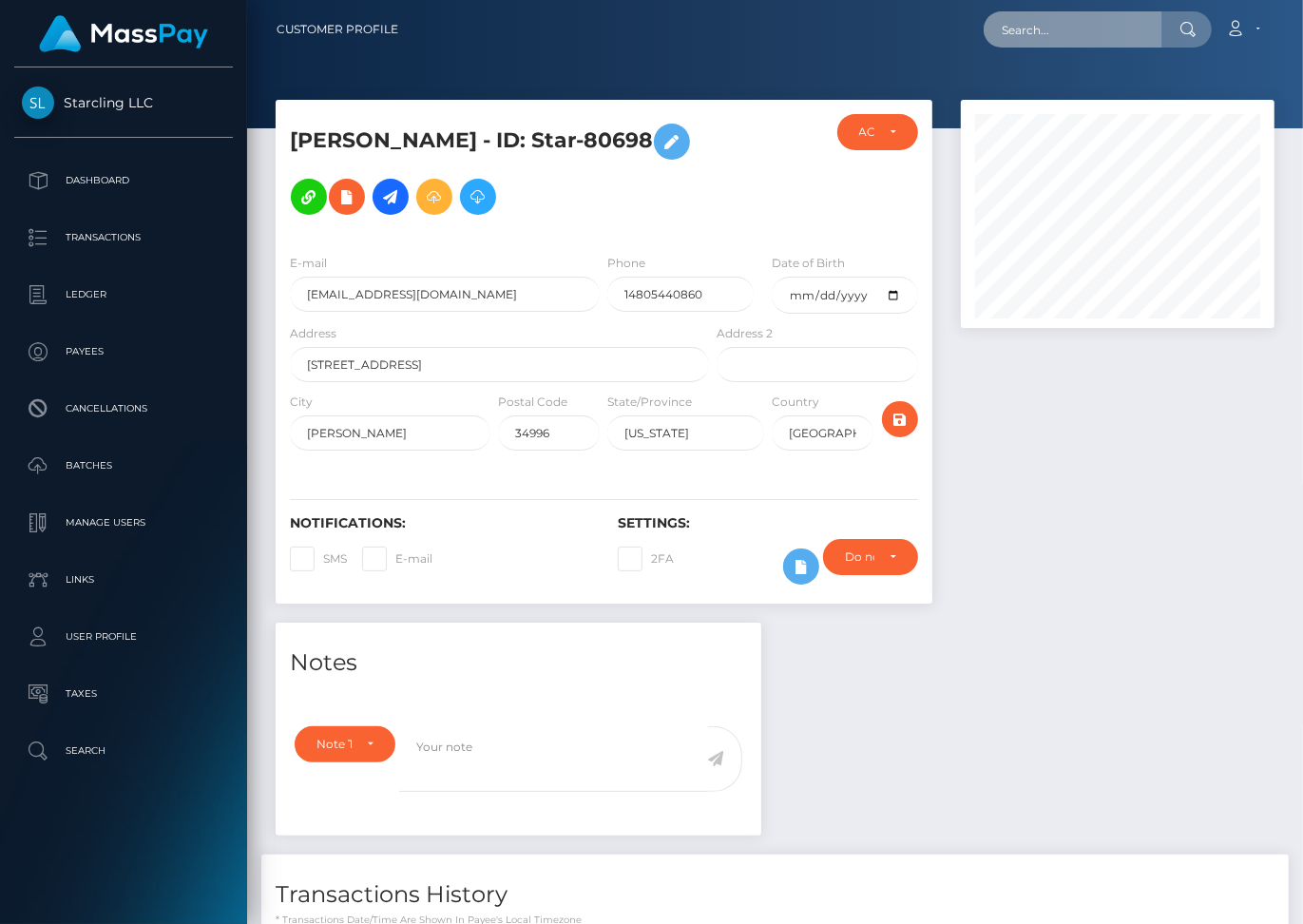
click at [1076, 38] on input "text" at bounding box center [1072, 29] width 178 height 36
paste input "1866934"
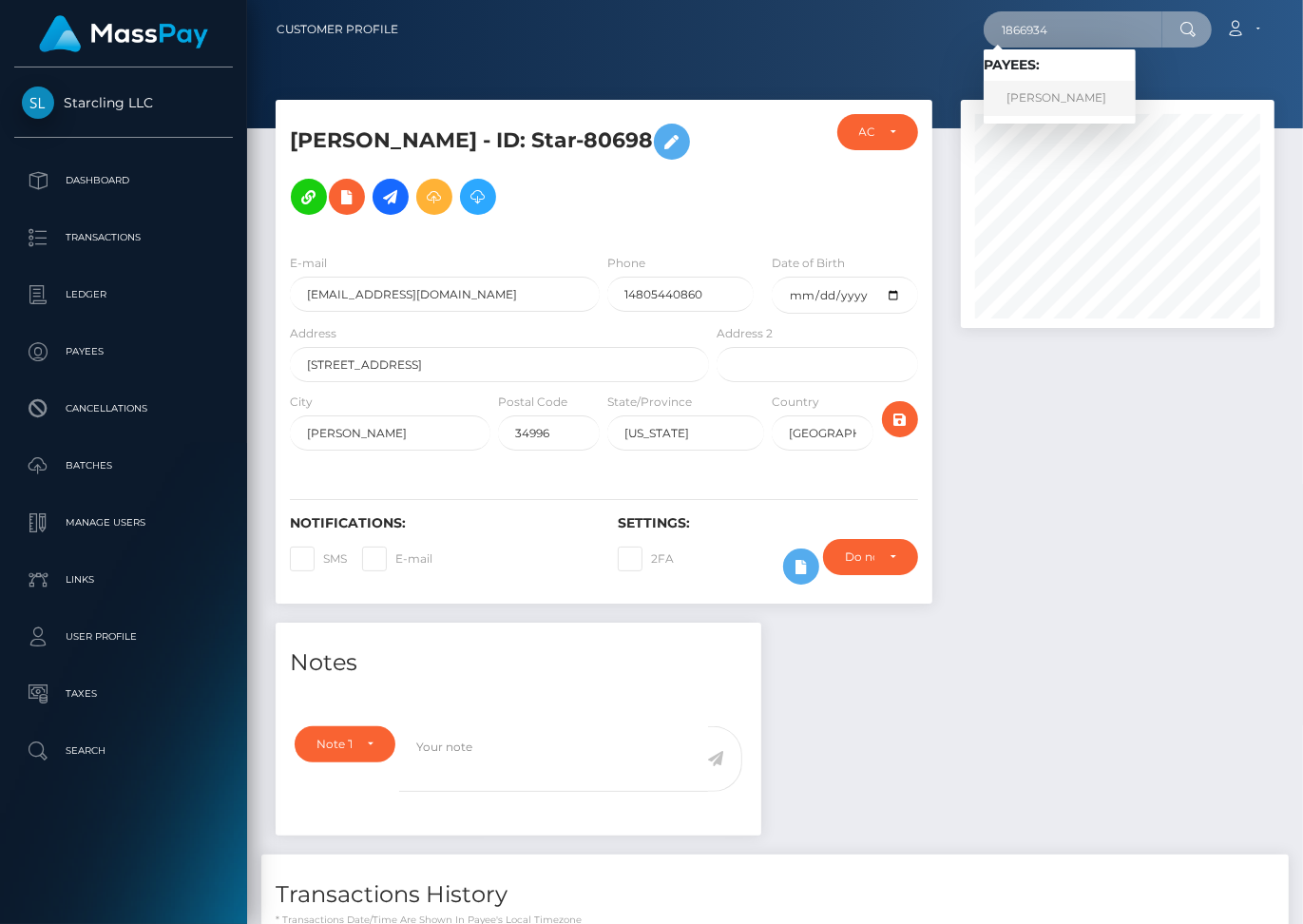
type input "1866934"
click at [1093, 102] on link "[PERSON_NAME]" at bounding box center [1059, 98] width 152 height 35
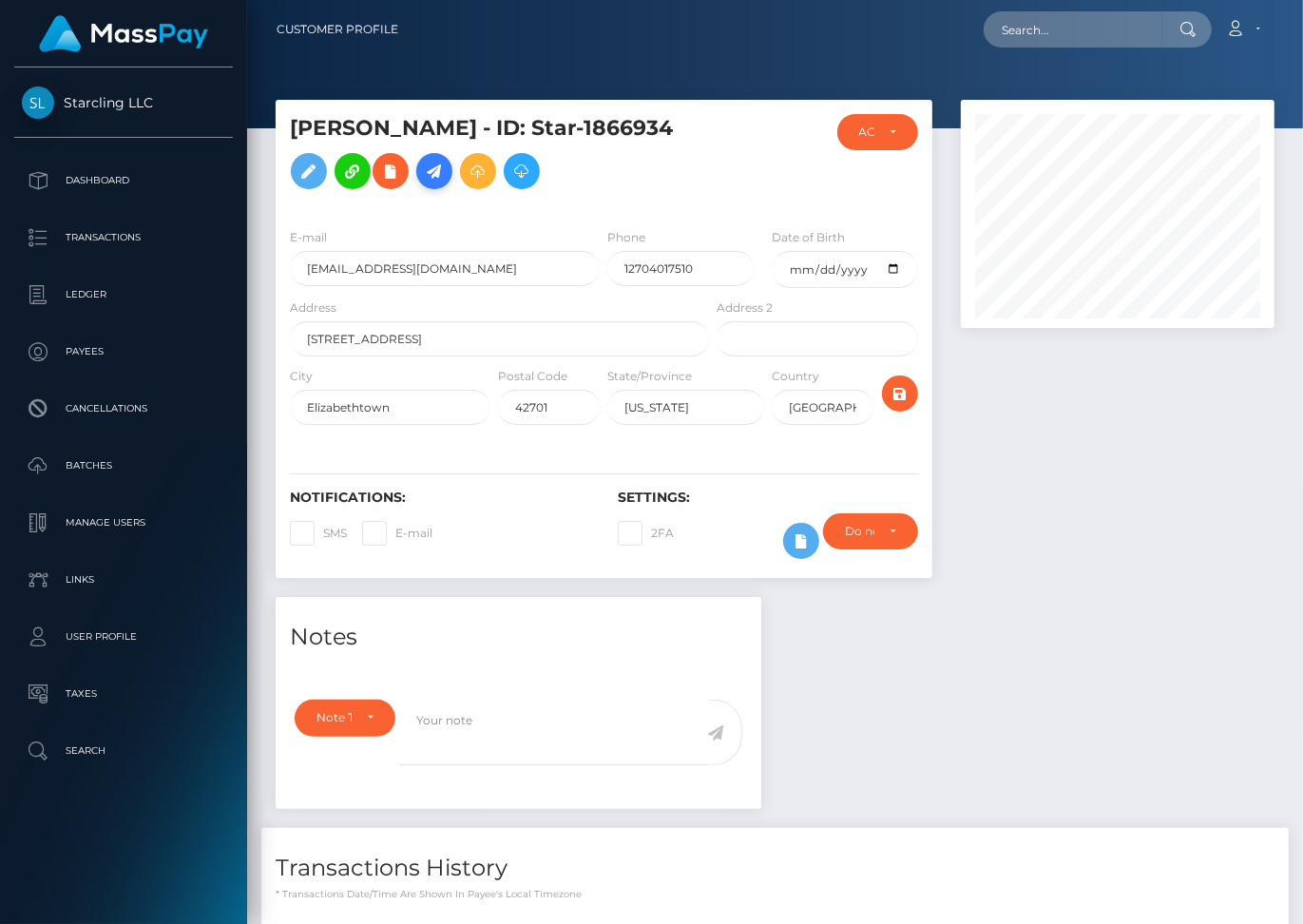
click at [433, 171] on icon at bounding box center [434, 172] width 22 height 23
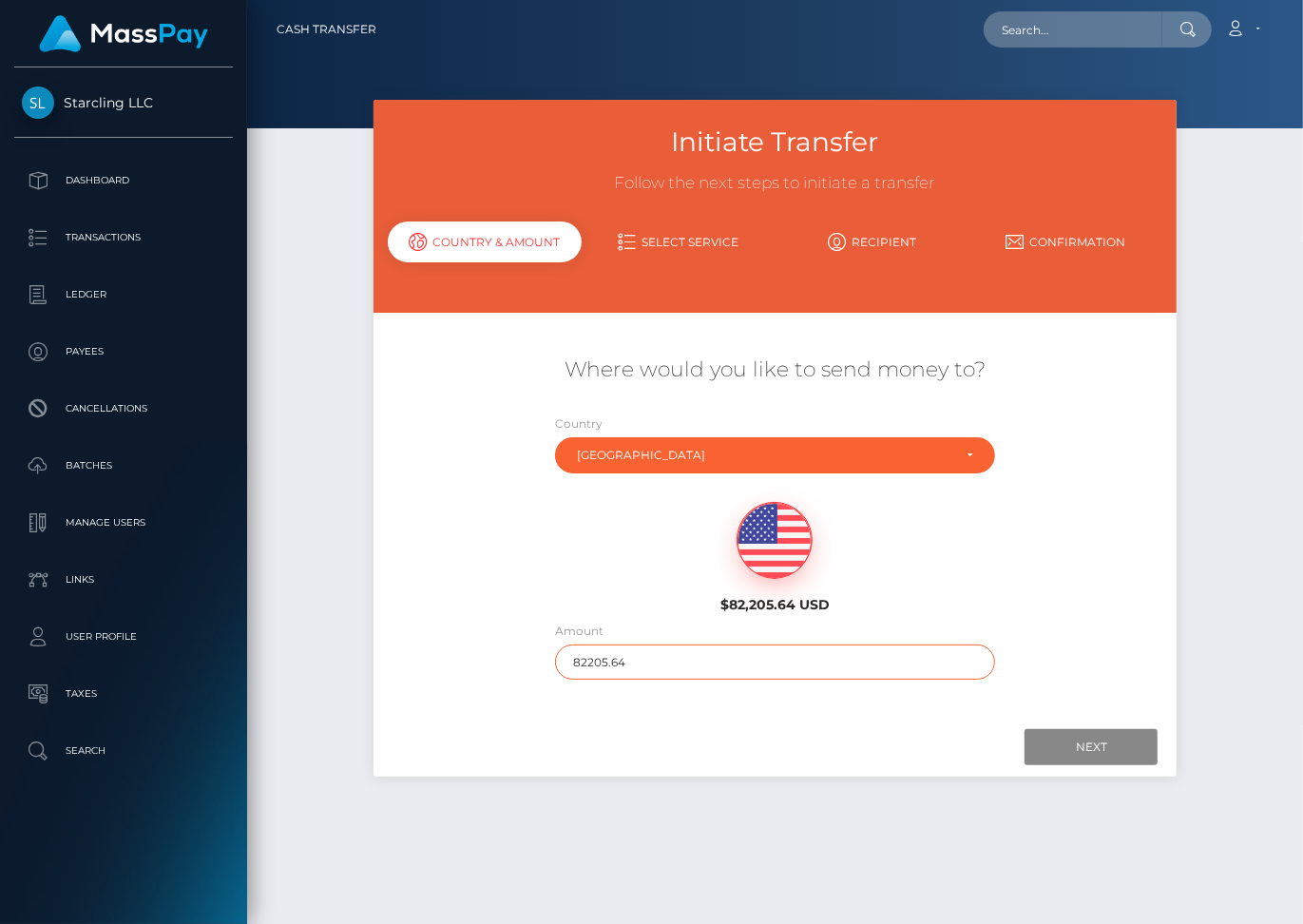
click at [594, 644] on input "82205.64" at bounding box center [776, 662] width 441 height 35
type input "2011"
click at [1064, 729] on input "Next" at bounding box center [1091, 747] width 134 height 36
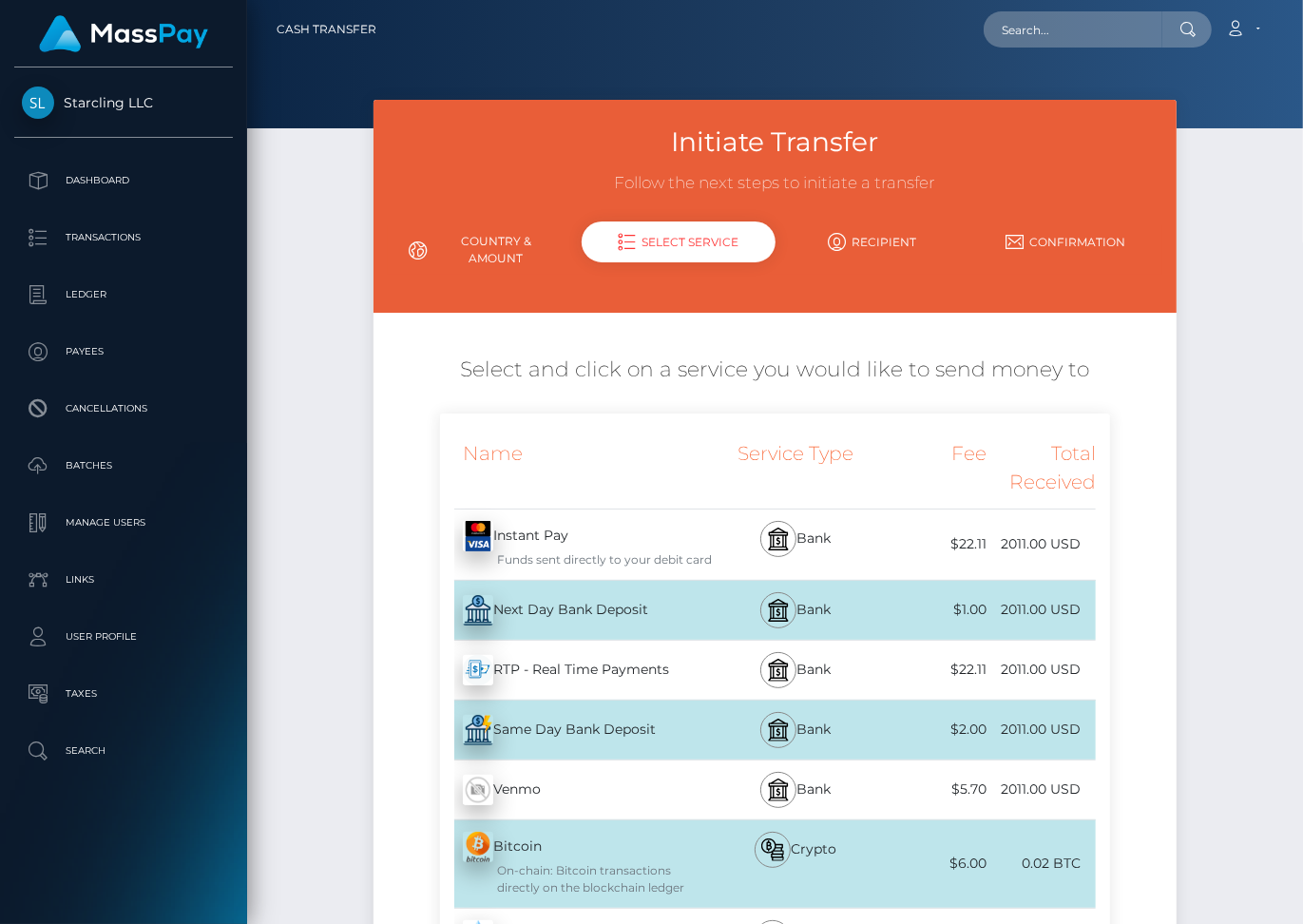
click at [611, 592] on div "Next Day Bank Deposit - USD" at bounding box center [577, 610] width 273 height 54
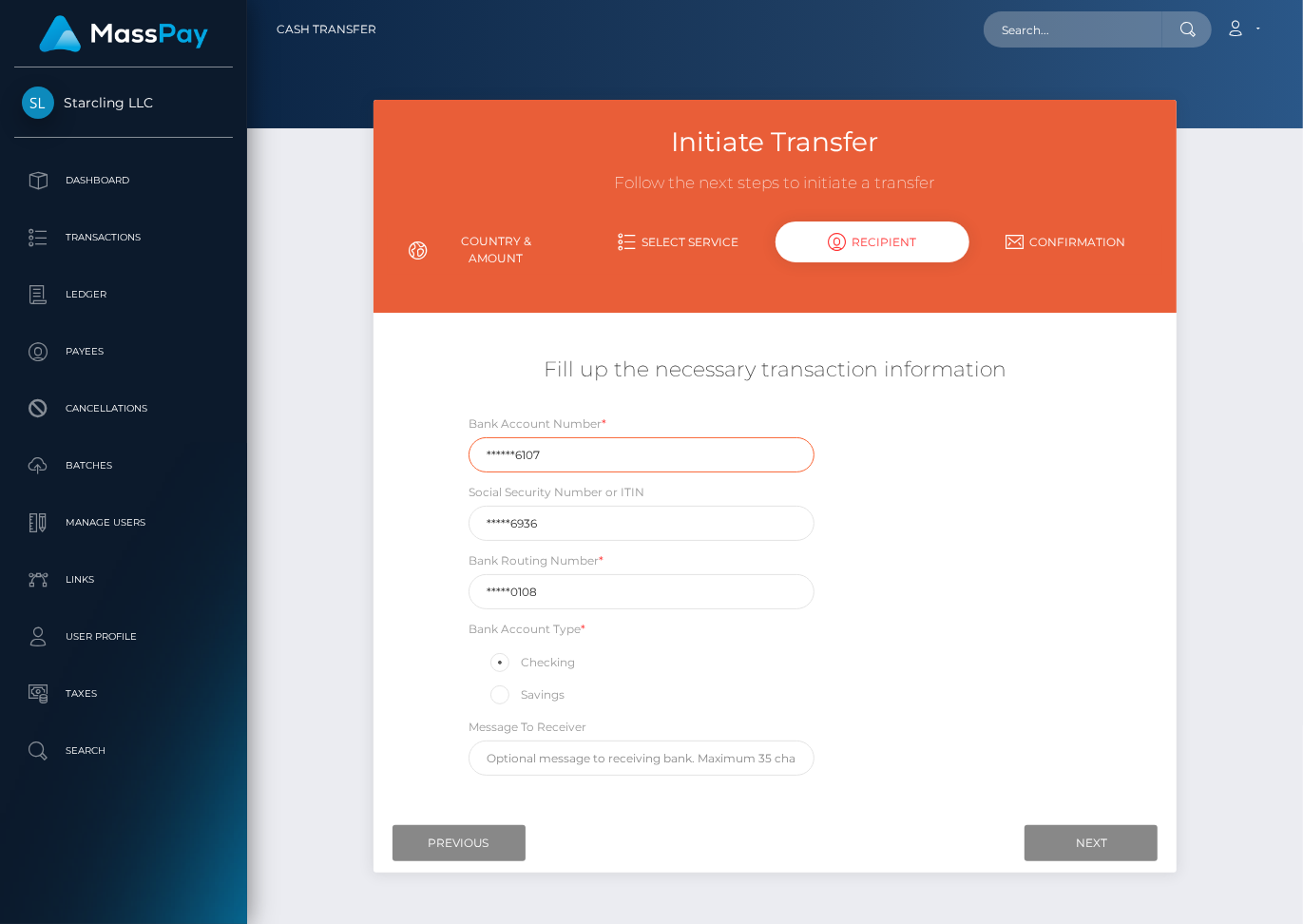
drag, startPoint x: 552, startPoint y: 434, endPoint x: 461, endPoint y: 426, distance: 91.4
click at [461, 430] on div "Bank Account Number * ******6107" at bounding box center [641, 443] width 374 height 58
paste input "302495"
type input "3024956107"
click at [603, 574] on input "*****0108" at bounding box center [641, 592] width 346 height 35
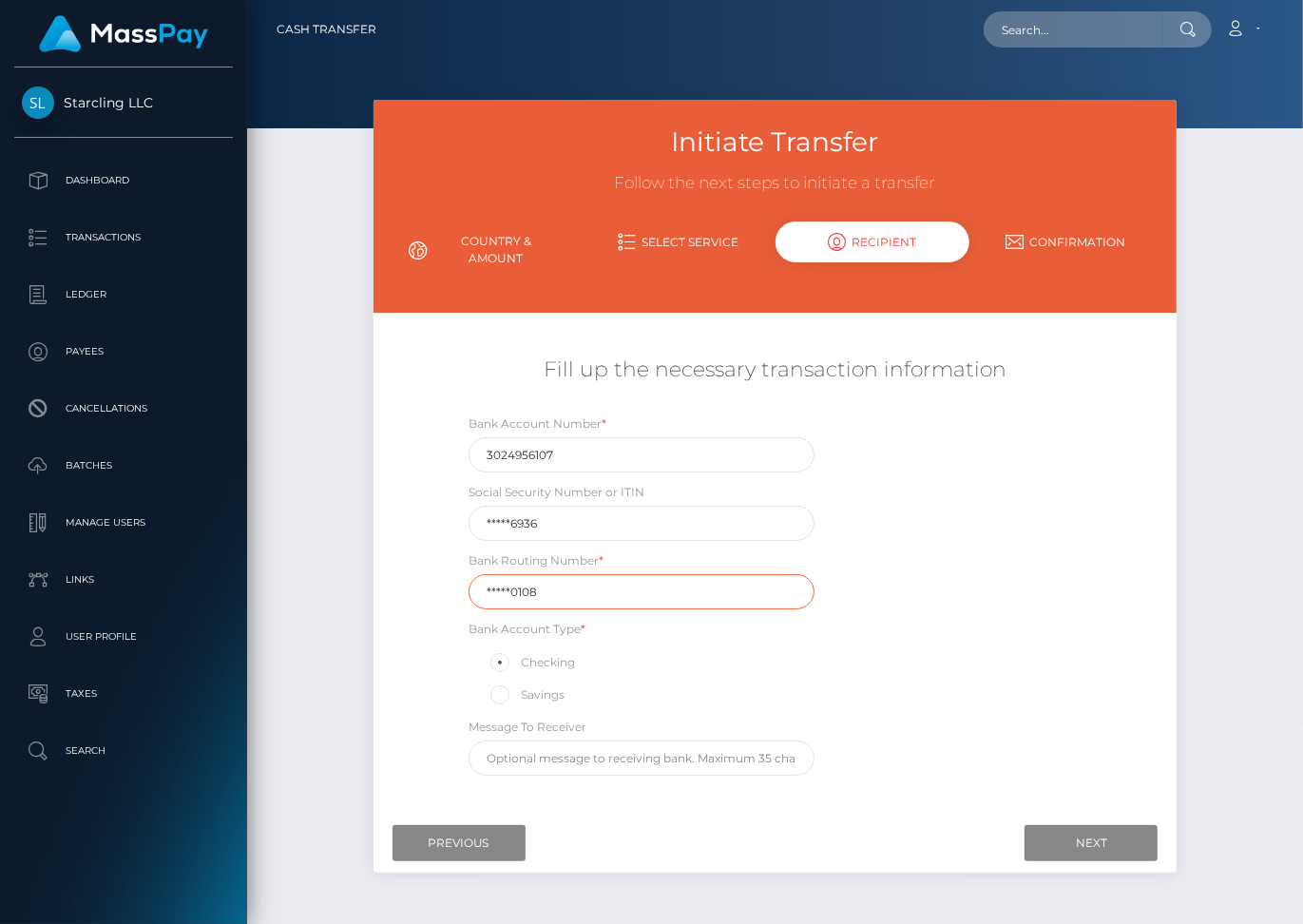
drag, startPoint x: 603, startPoint y: 571, endPoint x: 478, endPoint y: 570, distance: 125.0
click at [478, 574] on input "*****0108" at bounding box center [641, 592] width 346 height 35
paste input "08300"
type input "083000108"
click at [1062, 826] on input "Next" at bounding box center [1091, 843] width 134 height 36
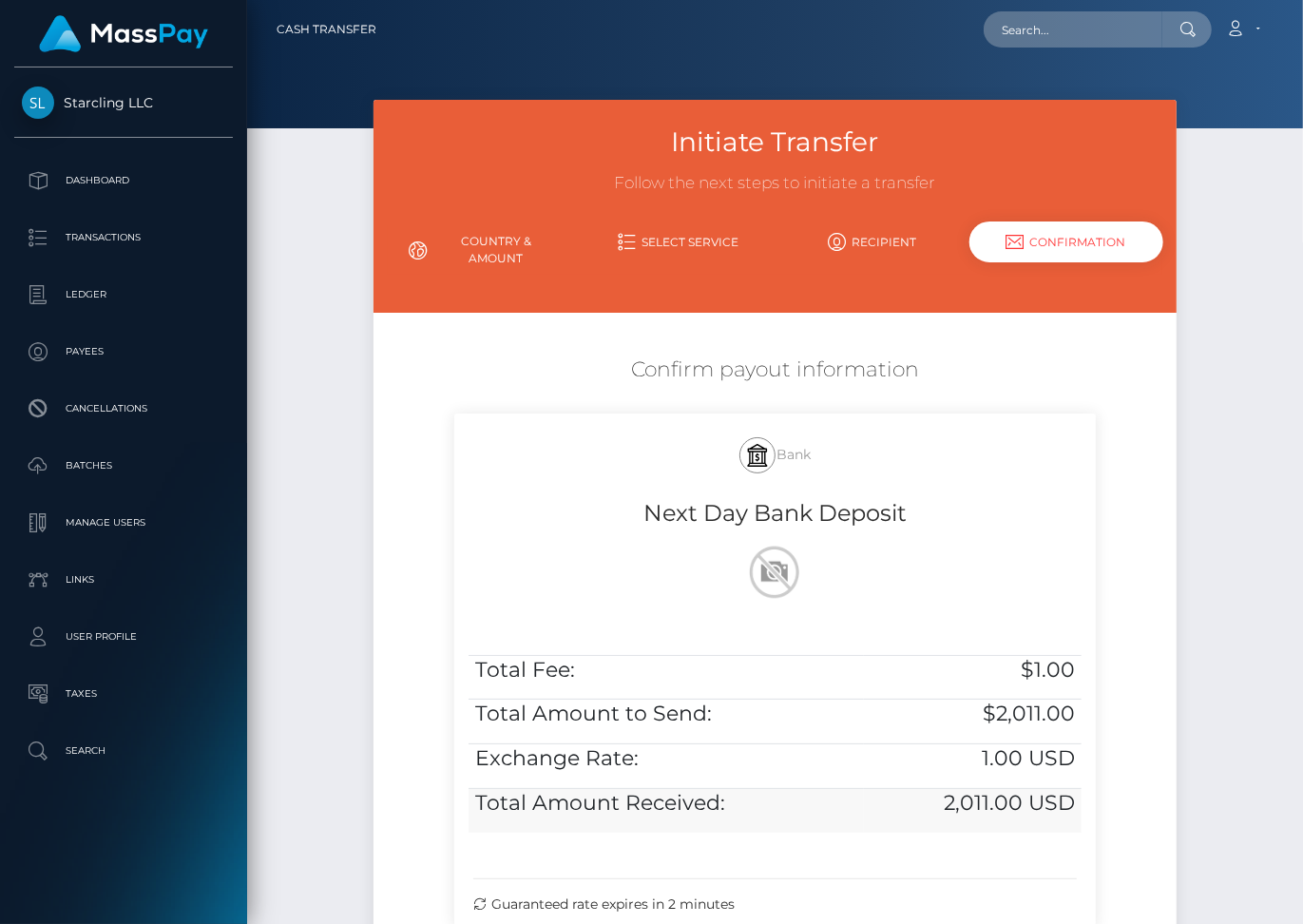
scroll to position [203, 0]
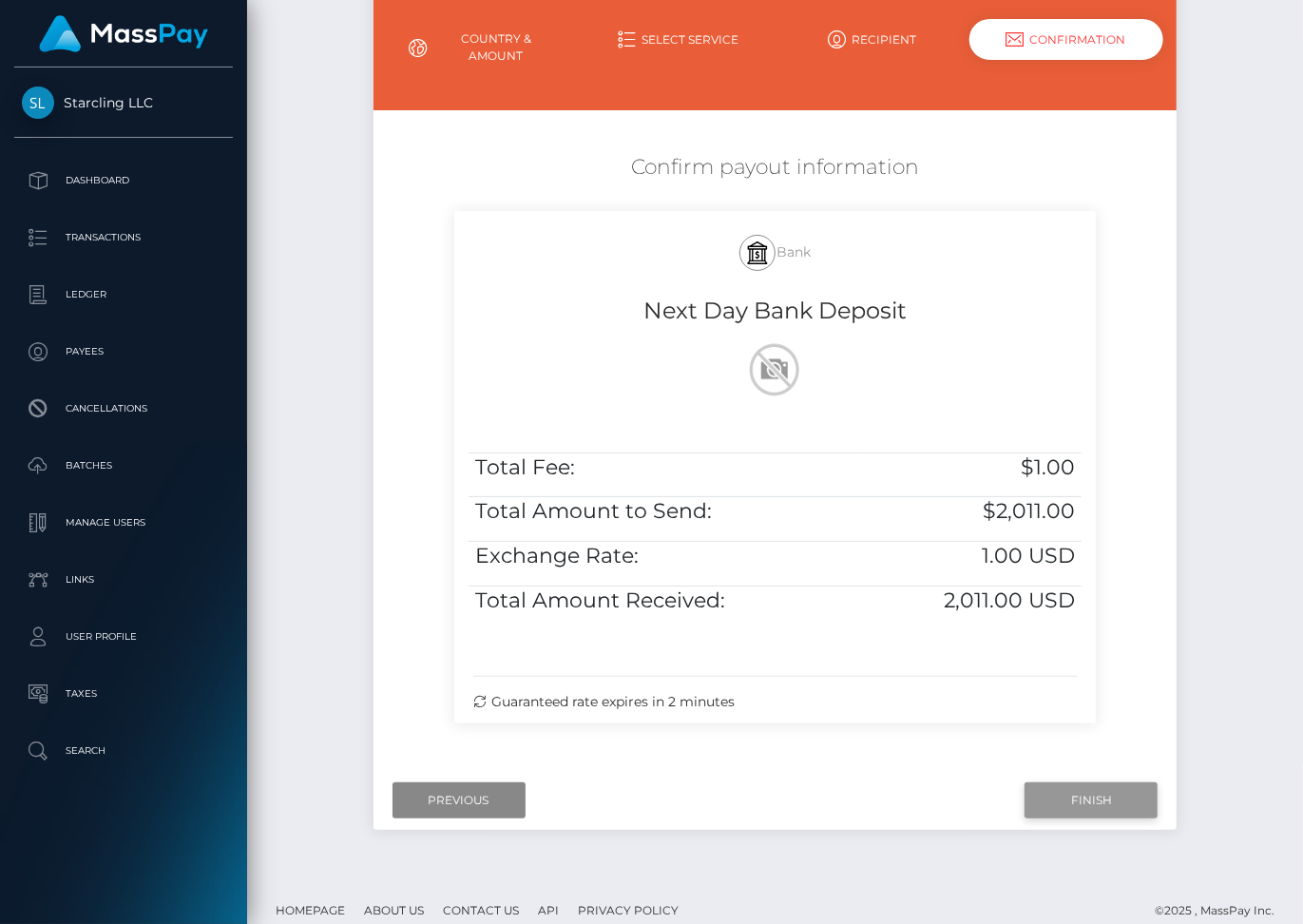
click at [1055, 783] on input "Finish" at bounding box center [1091, 800] width 134 height 36
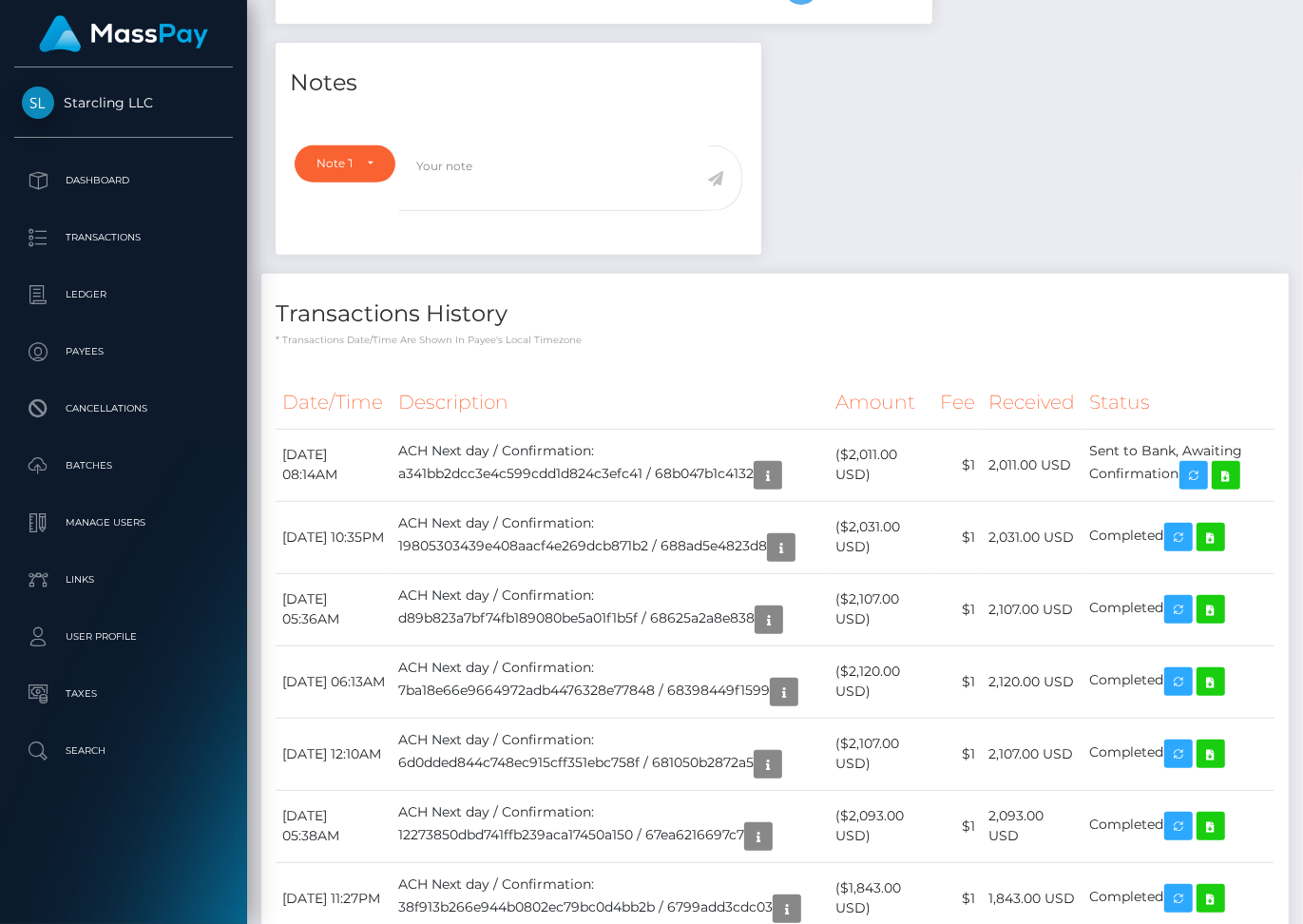
scroll to position [228, 314]
drag, startPoint x: 286, startPoint y: 449, endPoint x: 1217, endPoint y: 466, distance: 931.2
click at [1217, 466] on tr "[DATE] 08:14AM ACH Next day / Confirmation: a341bb2dcc3e4c599cdd1d824c3efc41 / …" at bounding box center [775, 465] width 999 height 72
copy tr "[DATE] 08:14AM ACH Next day / Confirmation: a341bb2dcc3e4c599cdd1d824c3efc41 / …"
click at [1238, 471] on icon at bounding box center [1226, 476] width 22 height 23
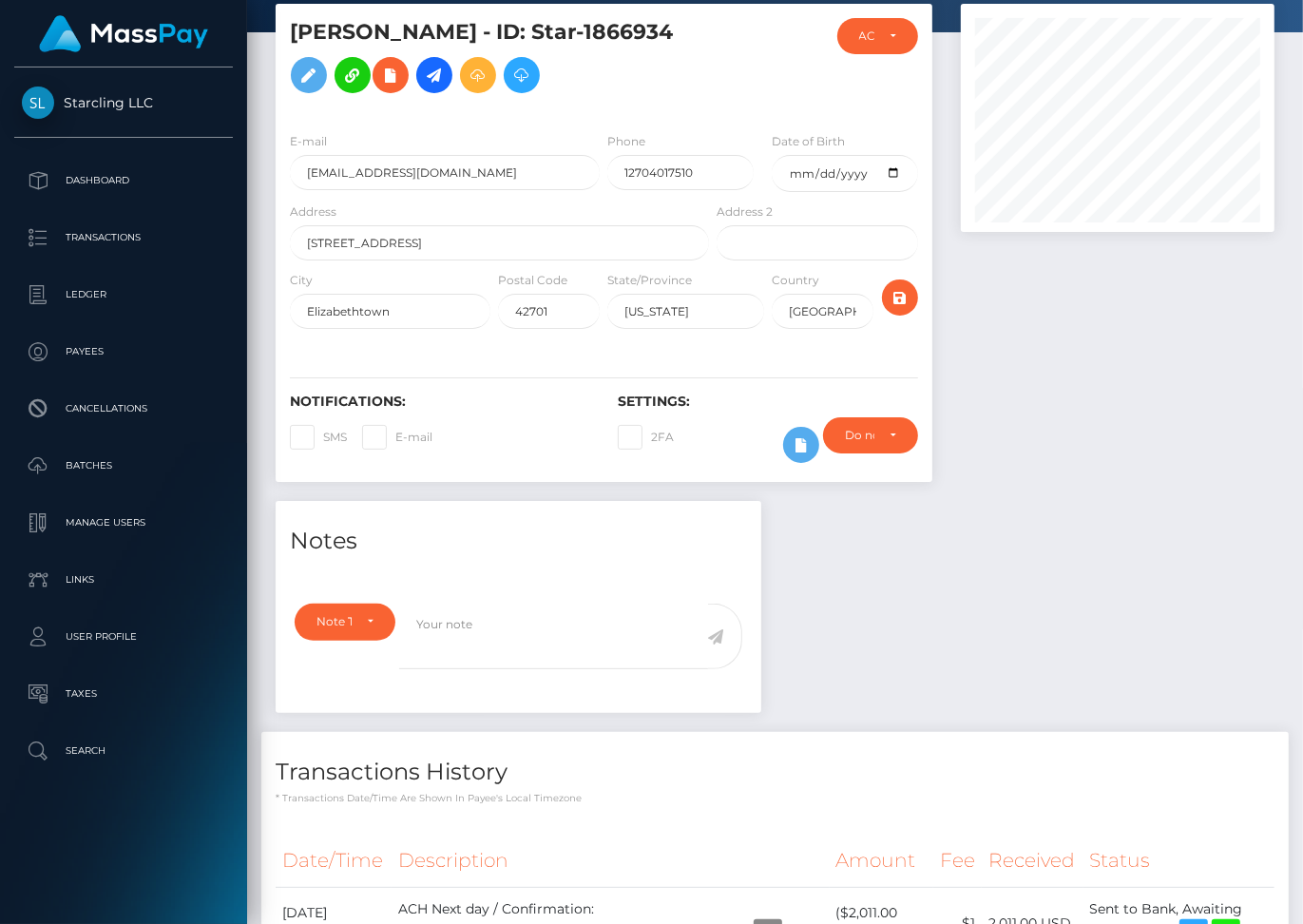
scroll to position [0, 0]
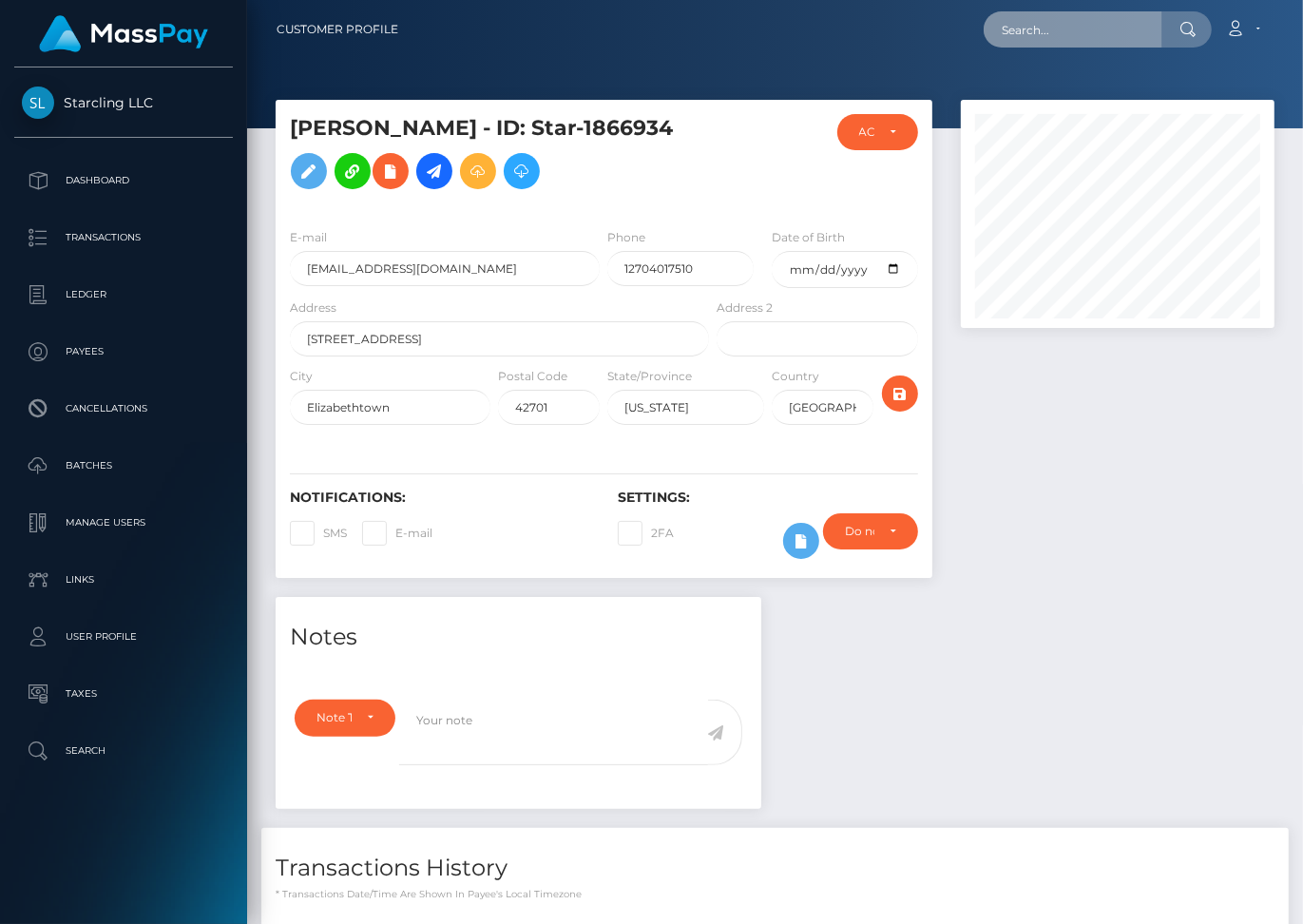
click at [1054, 35] on input "text" at bounding box center [1072, 29] width 178 height 36
paste input "555973"
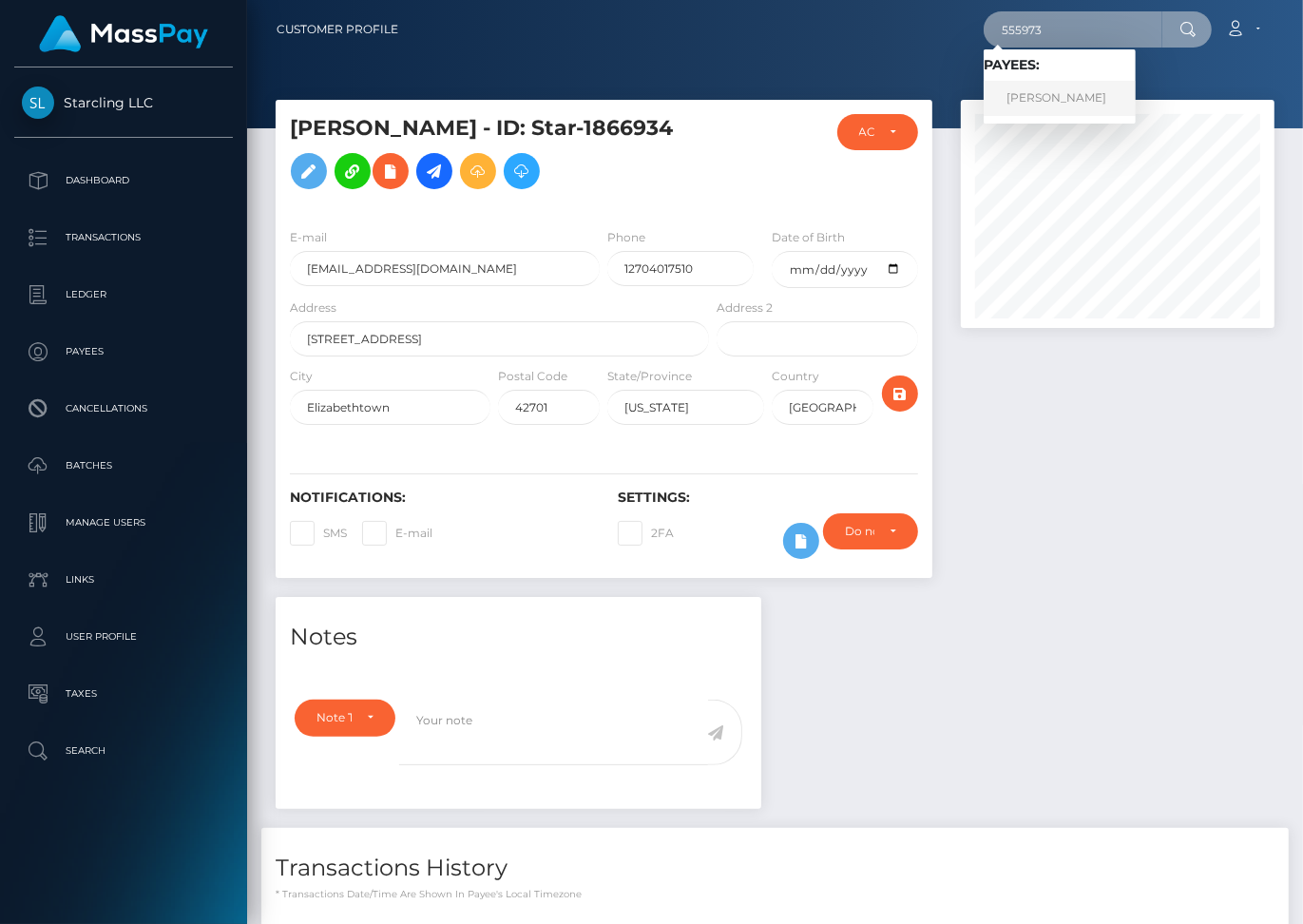
type input "555973"
click at [1054, 96] on link "Kip Earlywine" at bounding box center [1059, 98] width 152 height 35
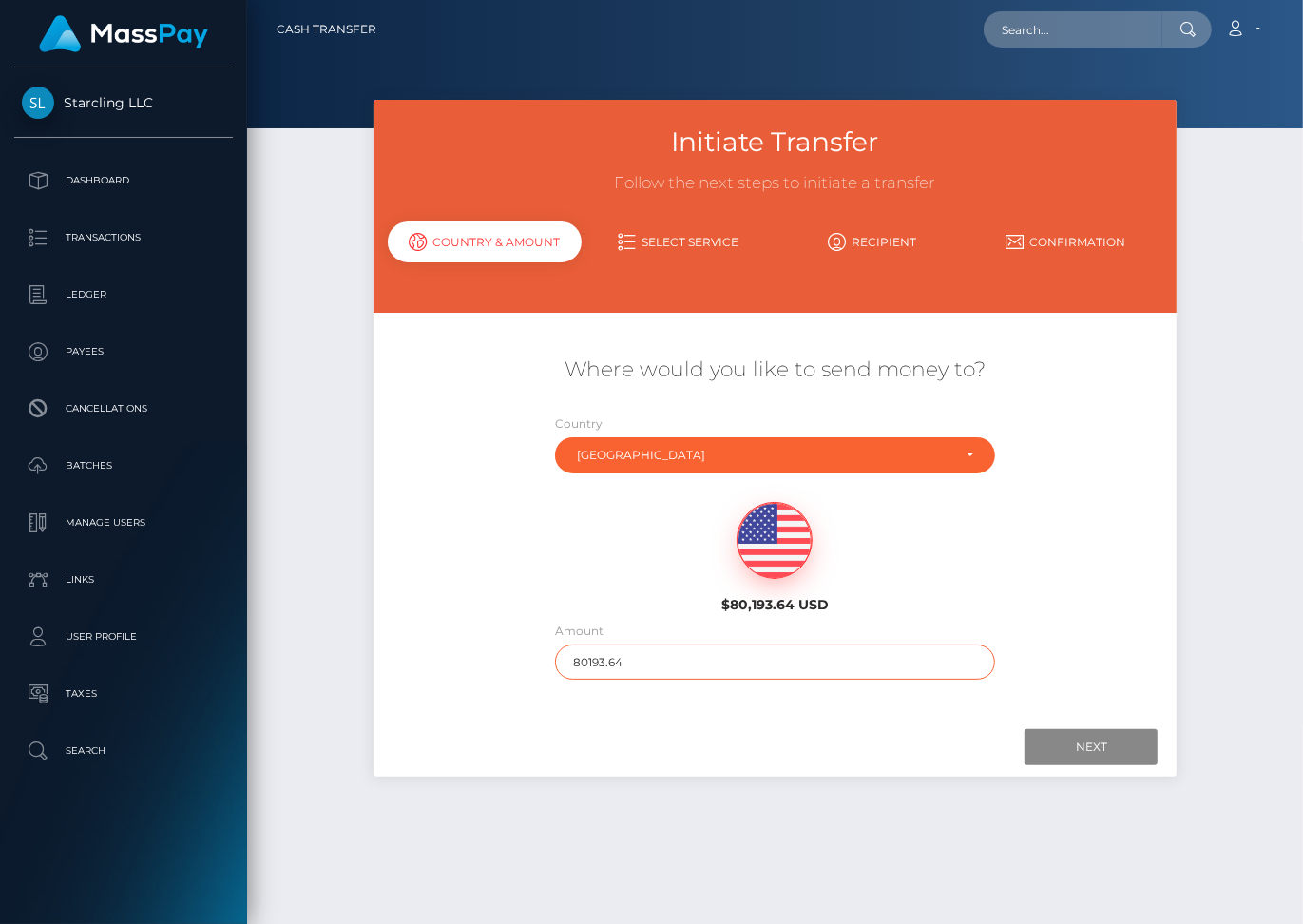
click at [605, 646] on input "80193.64" at bounding box center [776, 662] width 441 height 35
type input "530"
click at [1065, 729] on input "Next" at bounding box center [1091, 747] width 134 height 36
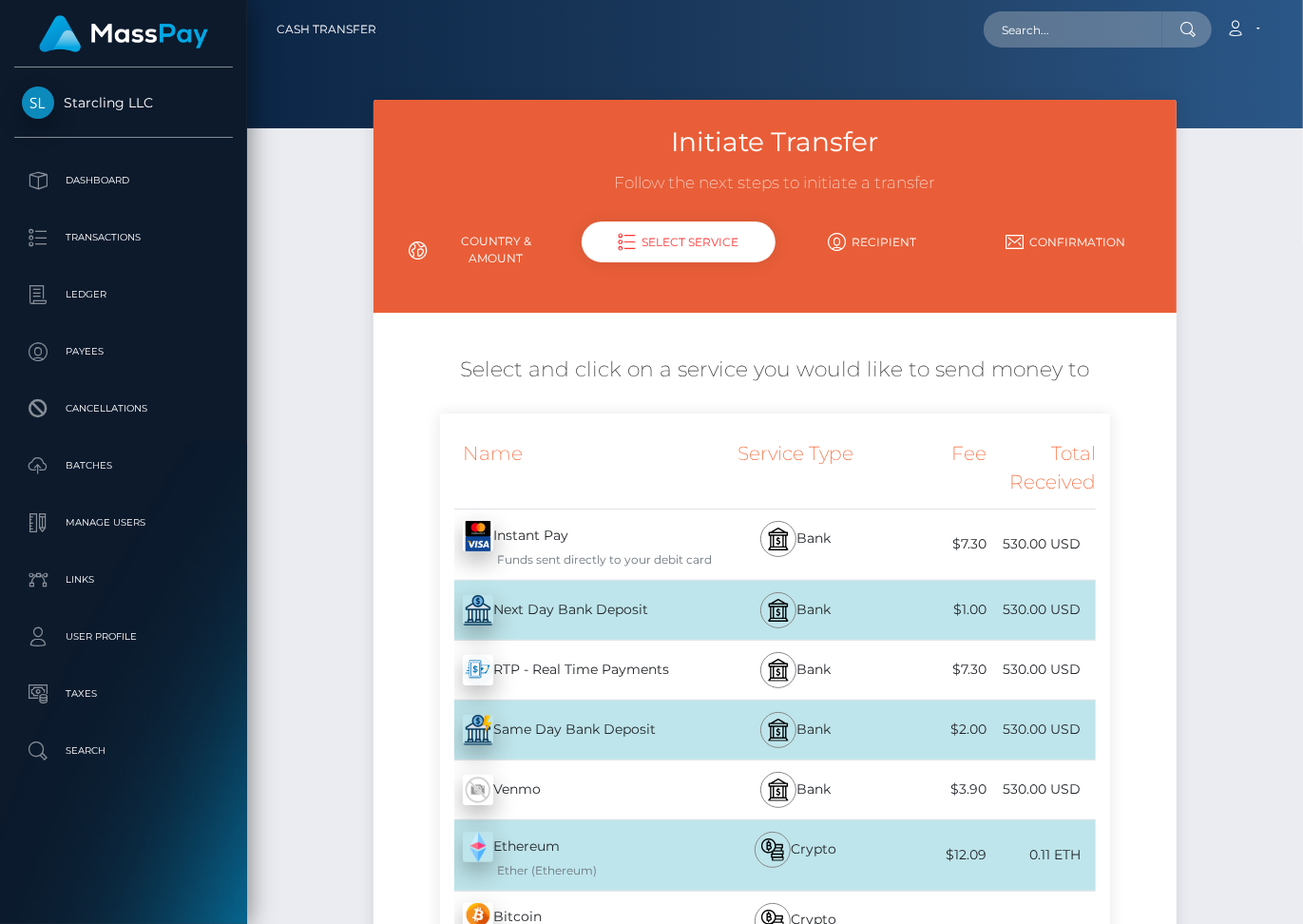
click at [588, 584] on div "Next Day Bank Deposit - USD" at bounding box center [577, 610] width 273 height 54
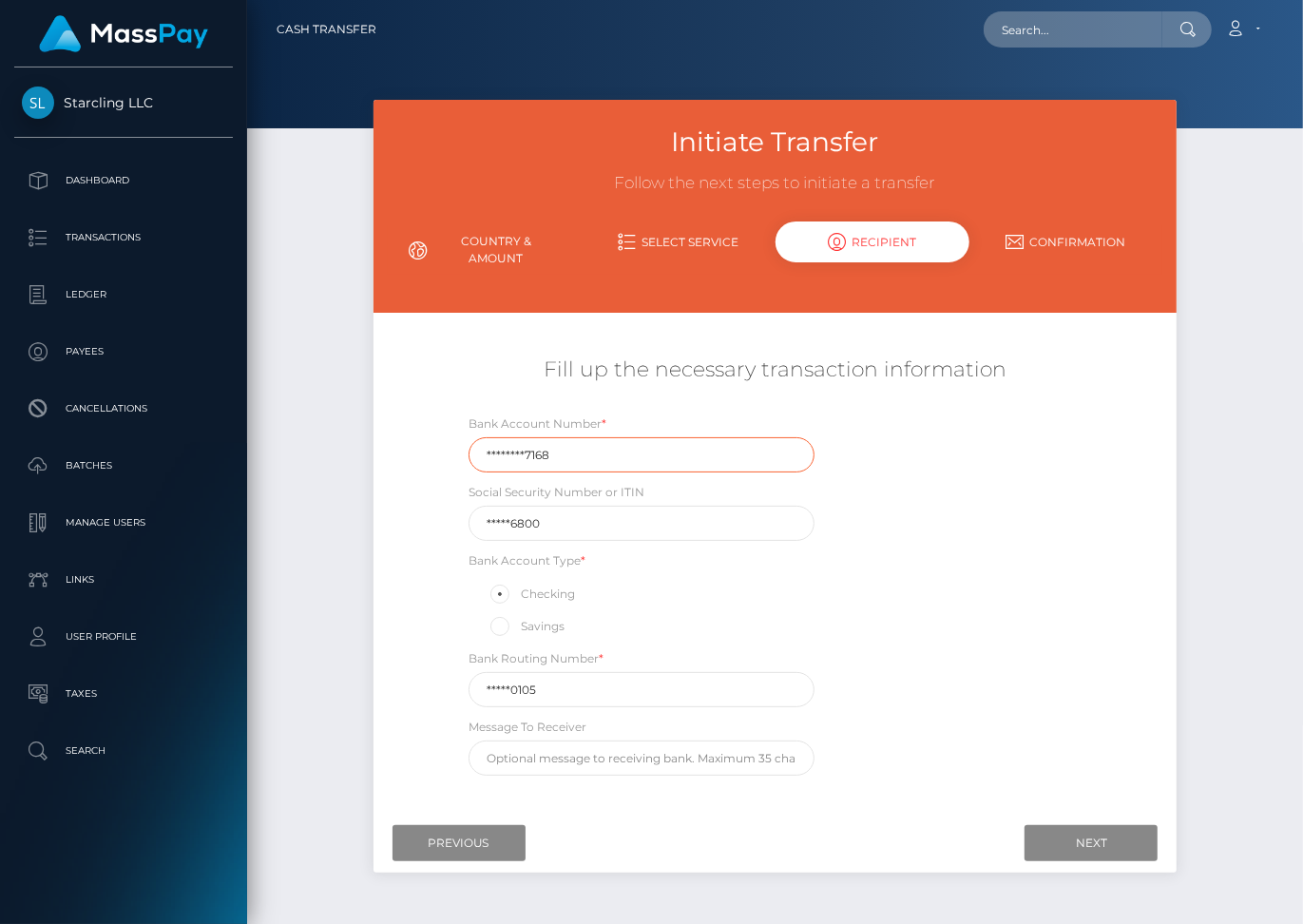
drag, startPoint x: 556, startPoint y: 443, endPoint x: 457, endPoint y: 443, distance: 99.0
click at [457, 443] on div "Bank Account Number * ********7168" at bounding box center [641, 443] width 374 height 58
paste input "16840442"
type input "168404427168"
drag, startPoint x: 546, startPoint y: 671, endPoint x: 432, endPoint y: 678, distance: 114.2
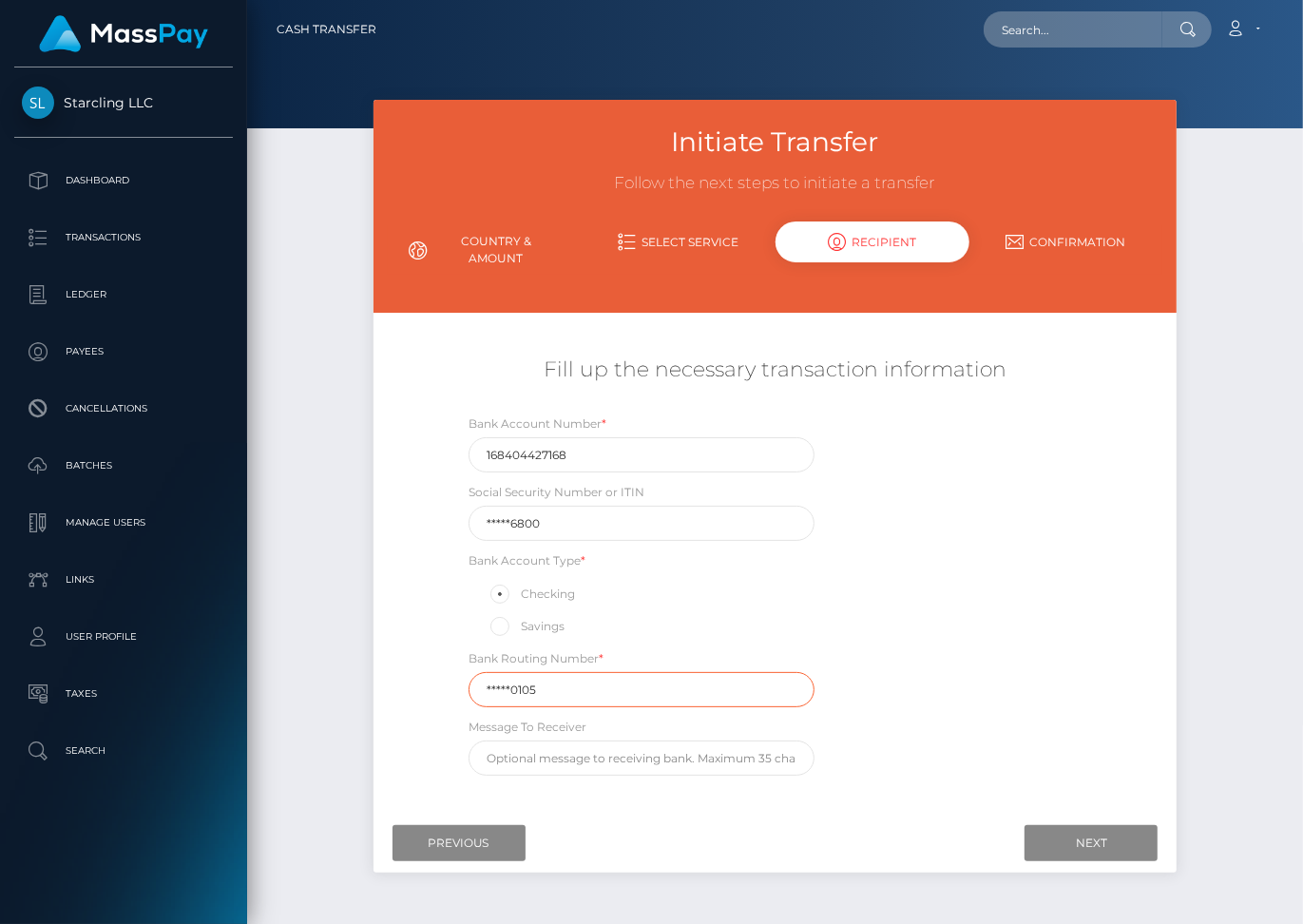
click at [432, 678] on div "Fill up the necessary transaction information Bank Account Number * 16840442716…" at bounding box center [775, 565] width 804 height 440
drag, startPoint x: 543, startPoint y: 678, endPoint x: 476, endPoint y: 676, distance: 67.0
click at [476, 676] on input "*****0105" at bounding box center [641, 690] width 346 height 35
click at [486, 675] on input "*****0105" at bounding box center [641, 690] width 346 height 35
drag, startPoint x: 539, startPoint y: 674, endPoint x: 482, endPoint y: 671, distance: 57.1
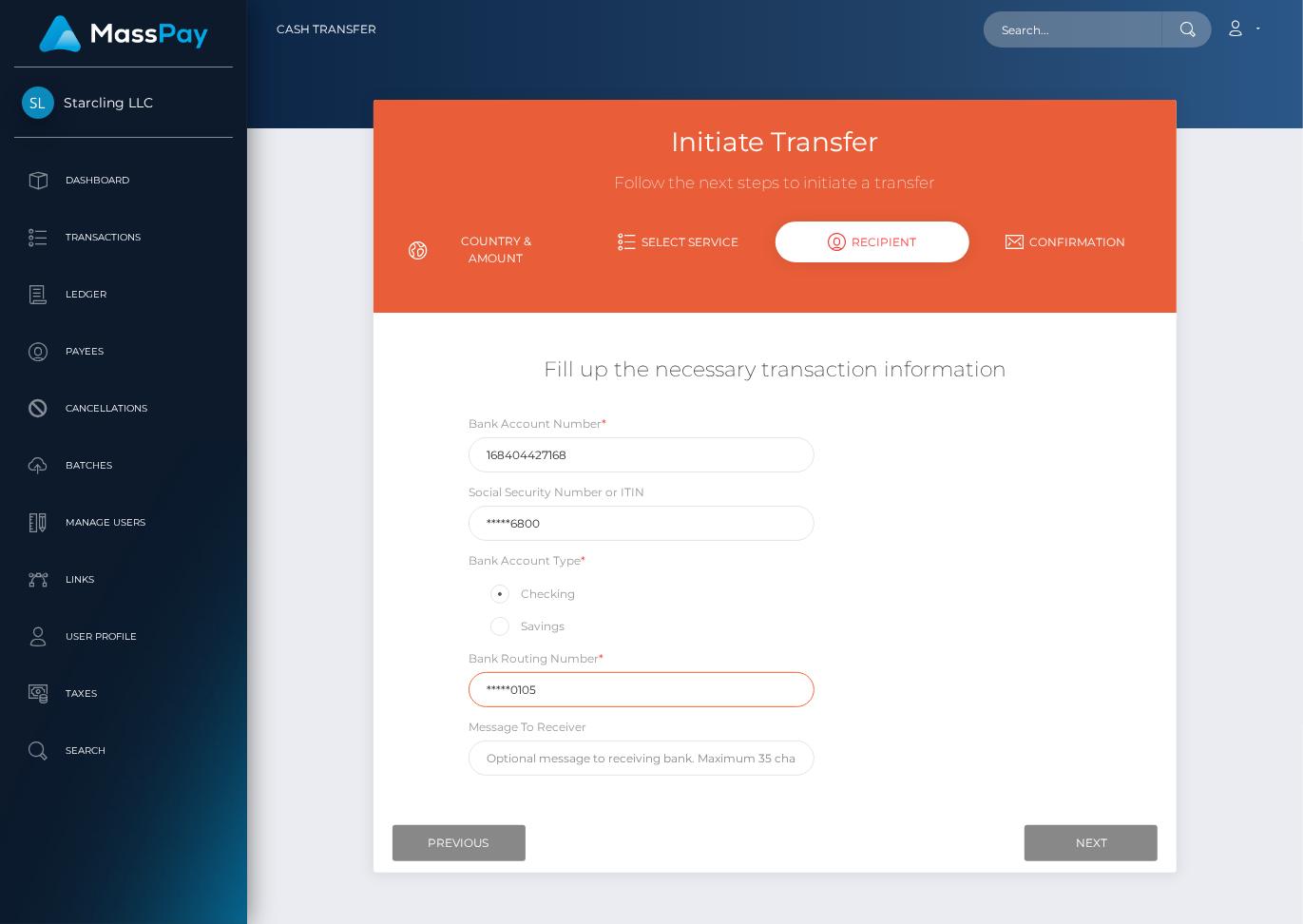
click at [482, 673] on input "*****0105" at bounding box center [641, 690] width 346 height 35
paste input "12500"
type input "125000105"
click at [1069, 826] on input "Next" at bounding box center [1091, 843] width 134 height 36
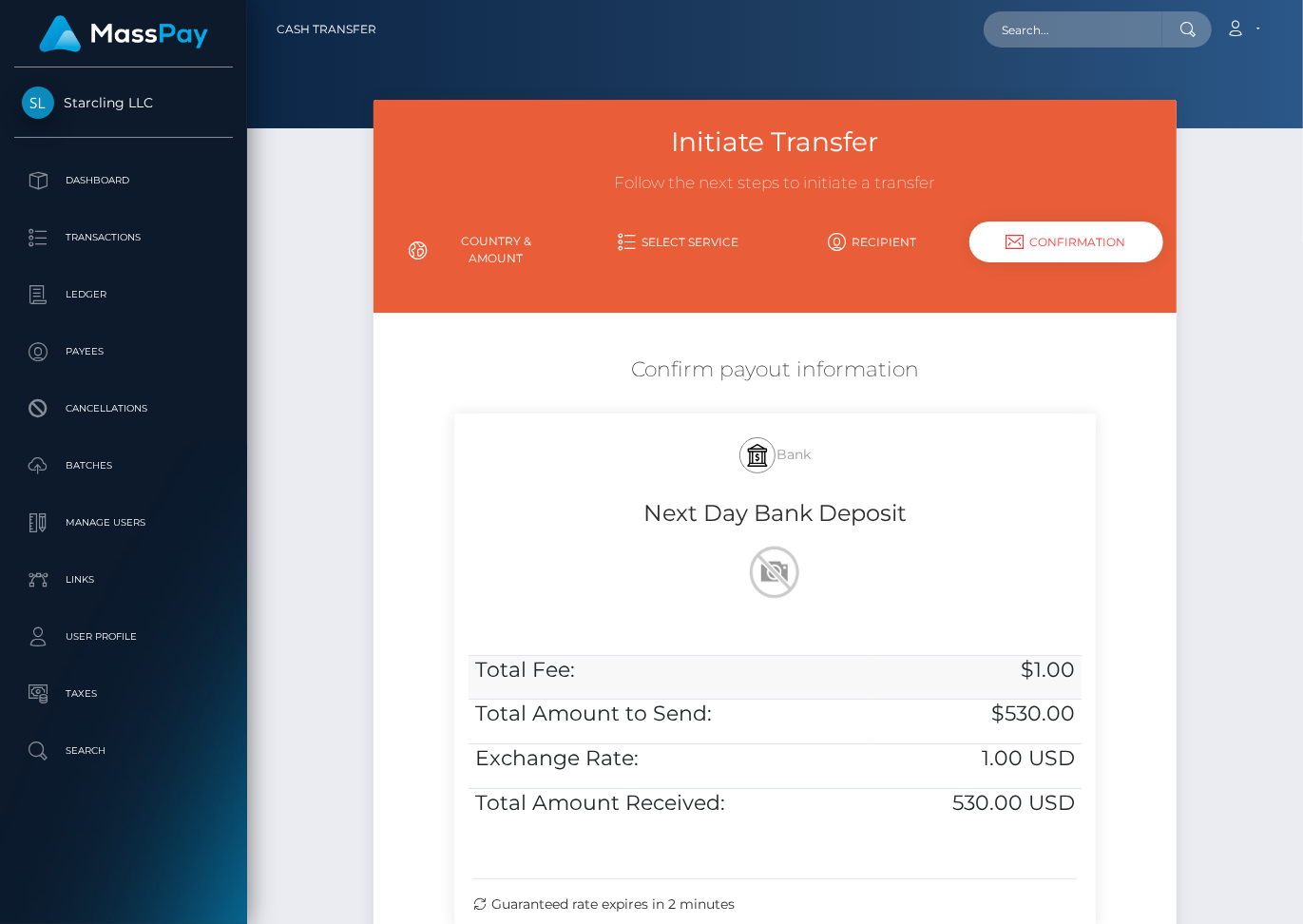
scroll to position [203, 0]
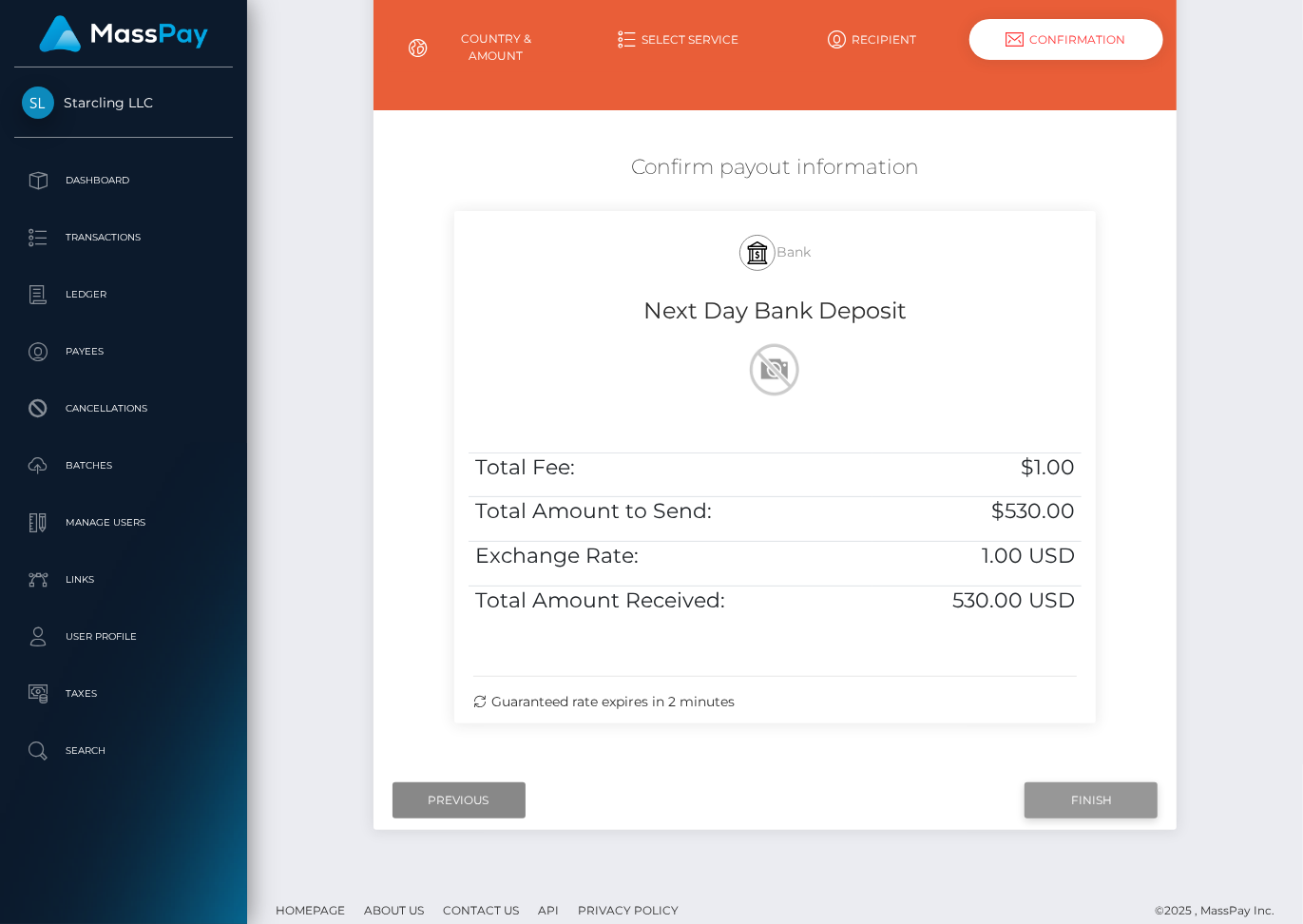
click at [1080, 783] on input "Finish" at bounding box center [1091, 800] width 134 height 36
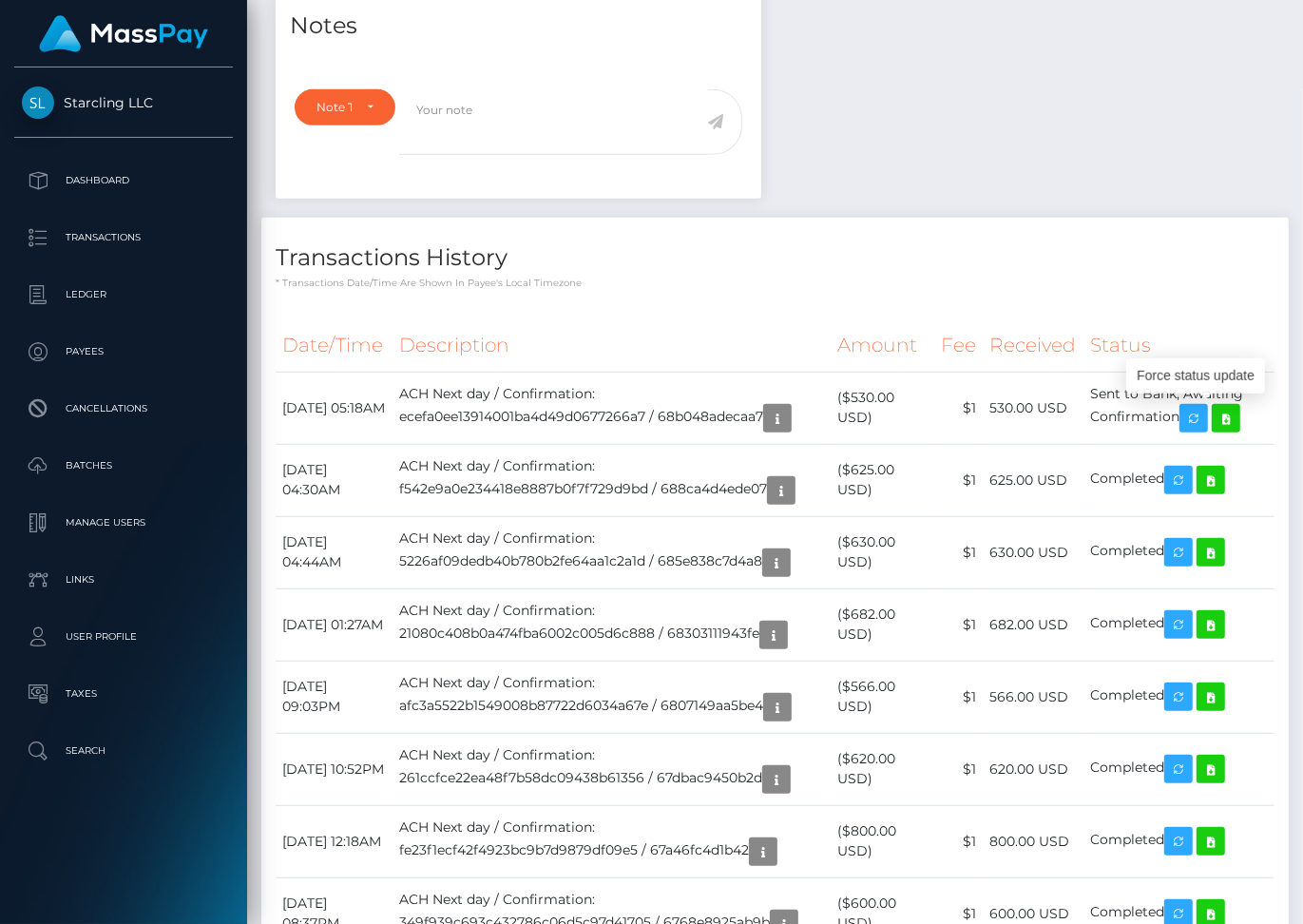
scroll to position [228, 314]
click at [1238, 411] on icon at bounding box center [1226, 418] width 22 height 23
